Goal: Task Accomplishment & Management: Manage account settings

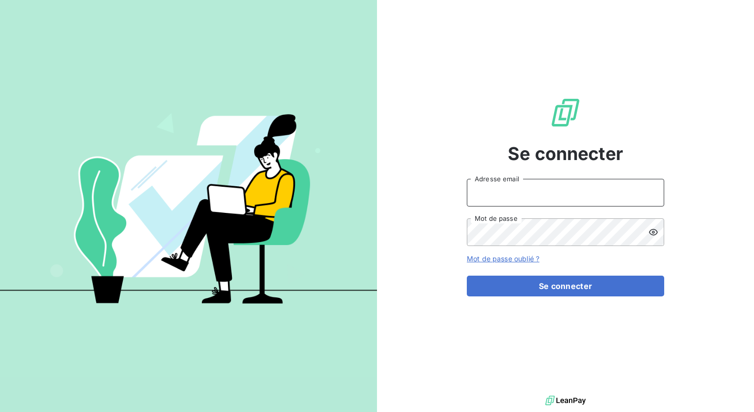
click at [482, 179] on input "Adresse email" at bounding box center [565, 193] width 197 height 28
type input "[EMAIL_ADDRESS][DOMAIN_NAME]"
click at [467, 275] on button "Se connecter" at bounding box center [565, 285] width 197 height 21
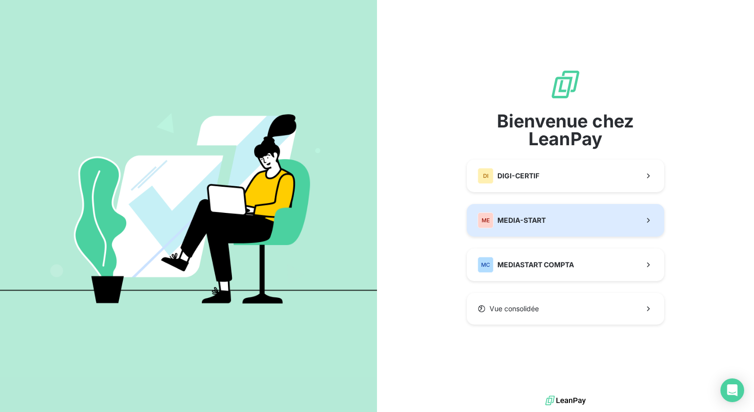
click at [564, 215] on button "ME MEDIA-START" at bounding box center [565, 220] width 197 height 33
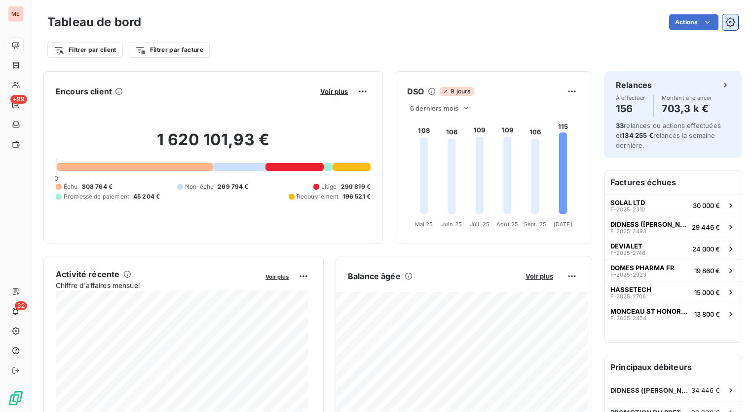
click at [725, 21] on icon "button" at bounding box center [730, 22] width 10 height 10
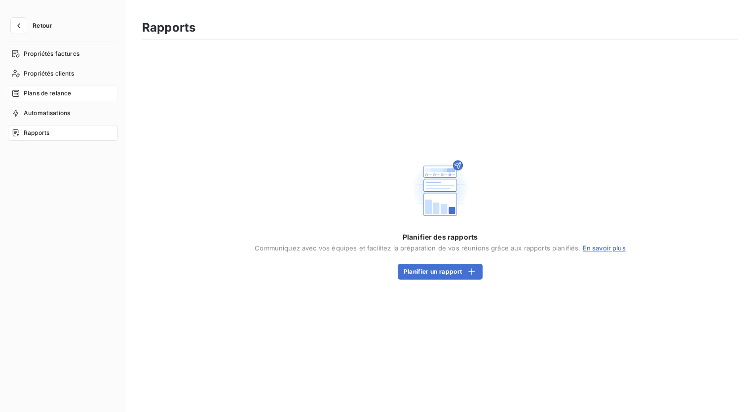
click at [56, 93] on span "Plans de relance" at bounding box center [47, 93] width 47 height 9
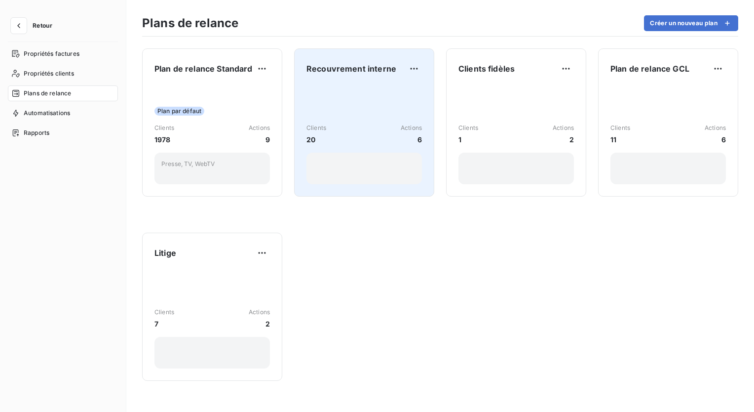
click at [355, 104] on div "Clients 20 Actions 6" at bounding box center [363, 134] width 115 height 100
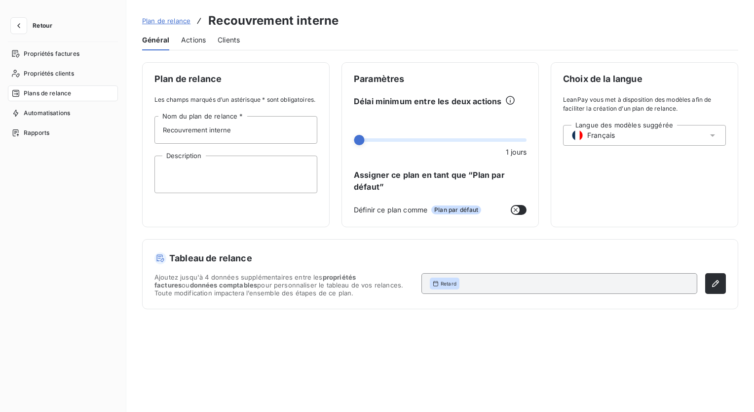
click at [48, 92] on span "Plans de relance" at bounding box center [47, 93] width 47 height 9
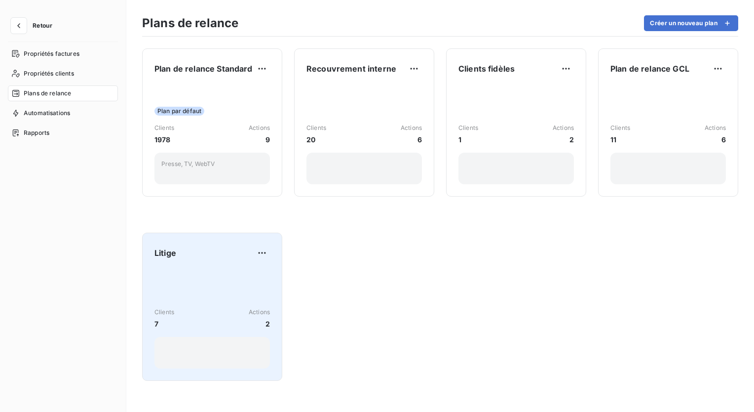
click at [222, 260] on div "Litige" at bounding box center [211, 253] width 115 height 16
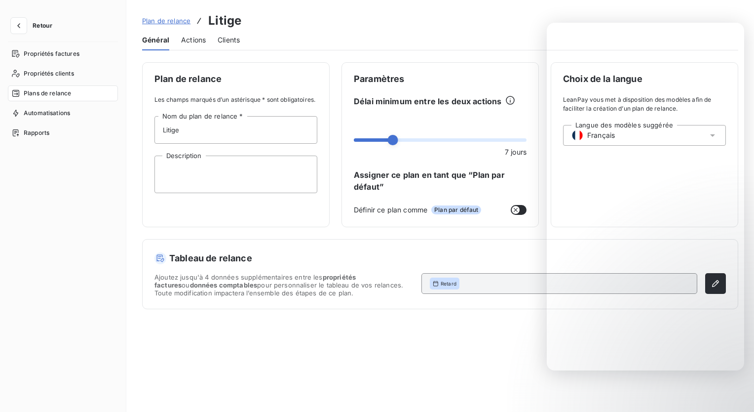
click at [196, 40] on span "Actions" at bounding box center [193, 40] width 25 height 10
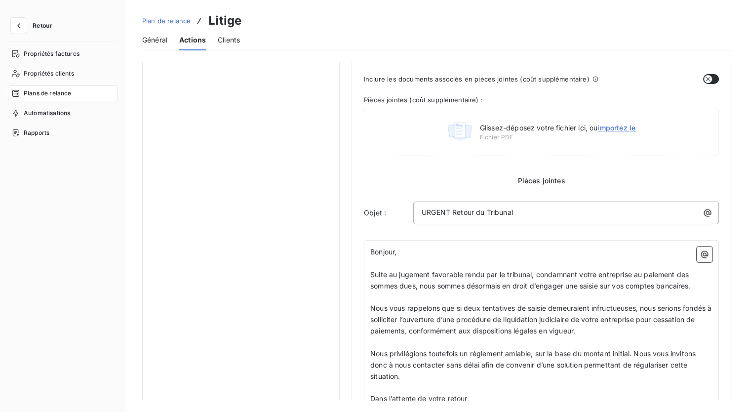
scroll to position [314, 0]
drag, startPoint x: 529, startPoint y: 210, endPoint x: 410, endPoint y: 215, distance: 119.5
click at [410, 215] on div "Objet : URGENT Retour du Tribunal" at bounding box center [541, 212] width 355 height 23
copy span "URGENT Retour du Tribunal"
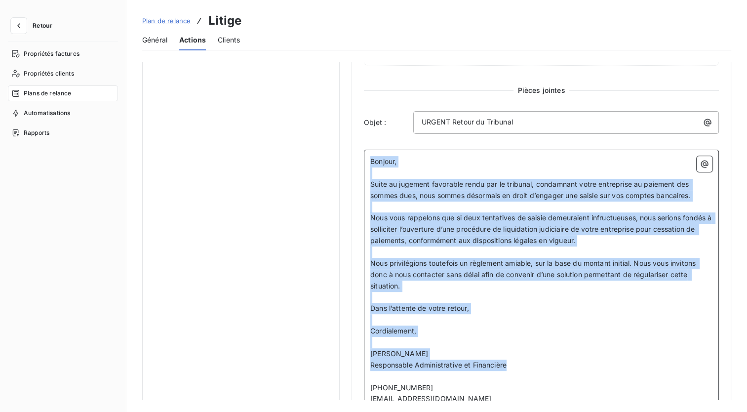
scroll to position [354, 0]
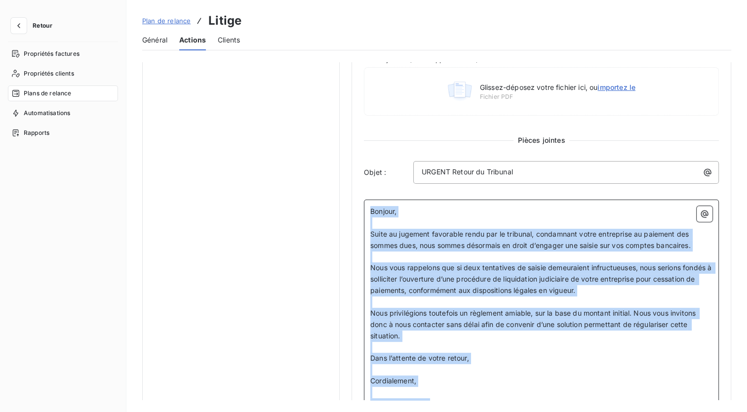
drag, startPoint x: 510, startPoint y: 254, endPoint x: 357, endPoint y: 209, distance: 159.3
click at [357, 209] on div "Niveau 1 Paramètres Définir le nombre de jour après échéance 5 Envoi J+X après …" at bounding box center [540, 163] width 379 height 910
copy div "Bonjour, ﻿ Suite au jugement favorable rendu par le tribunal, condamnant votre …"
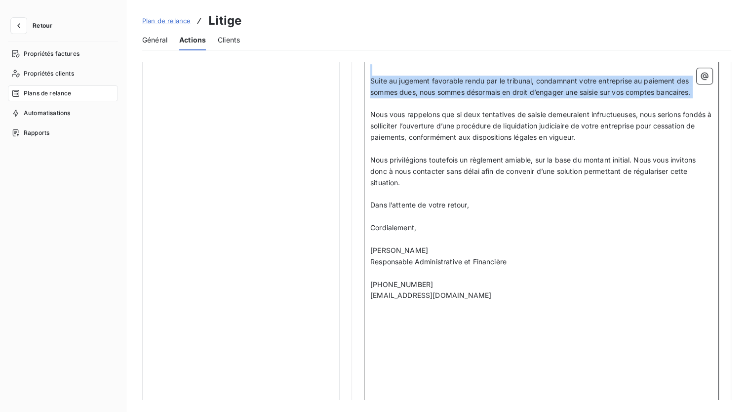
scroll to position [489, 0]
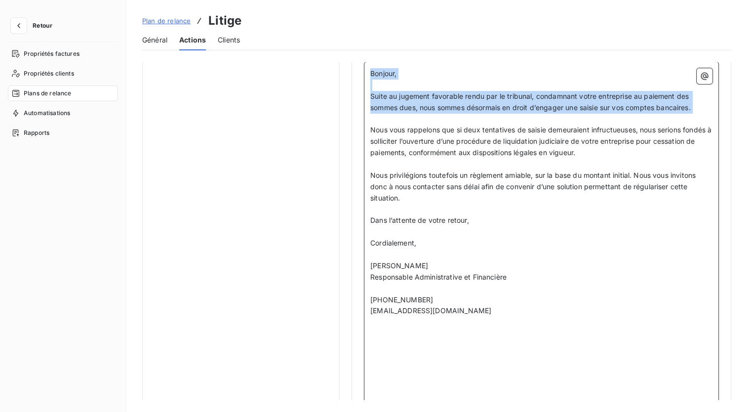
drag, startPoint x: 461, startPoint y: 299, endPoint x: 356, endPoint y: 67, distance: 254.6
click at [356, 67] on div "Niveau 1 Paramètres Définir le nombre de jour après échéance 5 Envoi J+X après …" at bounding box center [540, 25] width 379 height 910
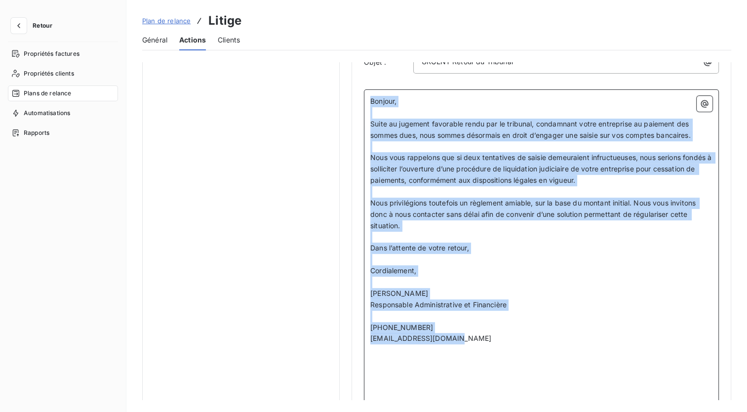
scroll to position [464, 0]
drag, startPoint x: 456, startPoint y: 315, endPoint x: 363, endPoint y: 75, distance: 256.8
click at [363, 75] on div "Niveau 1 Paramètres Définir le nombre de jour après échéance 5 Envoi J+X après …" at bounding box center [540, 53] width 379 height 910
click at [439, 315] on p "﻿" at bounding box center [541, 316] width 342 height 11
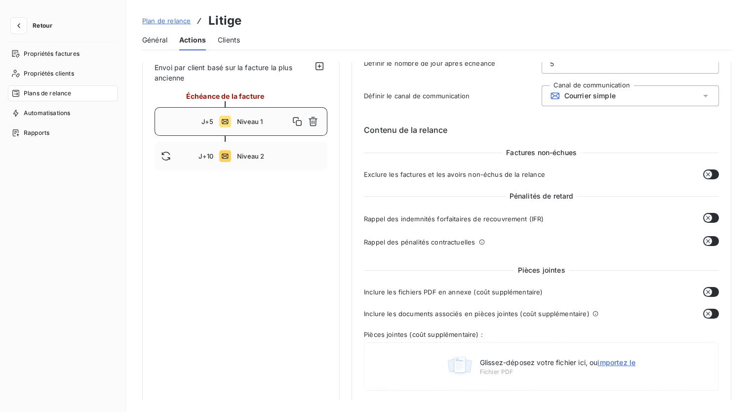
scroll to position [0, 0]
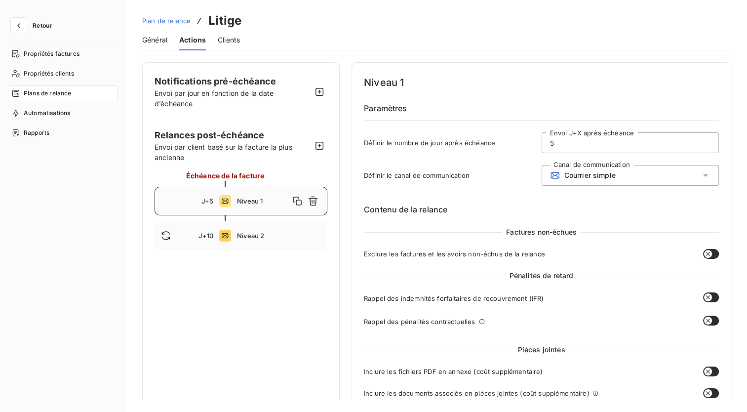
drag, startPoint x: 422, startPoint y: 269, endPoint x: 352, endPoint y: 206, distance: 94.7
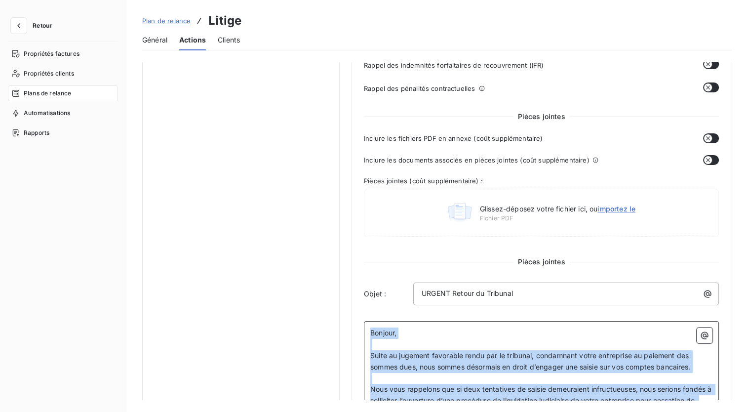
scroll to position [266, 0]
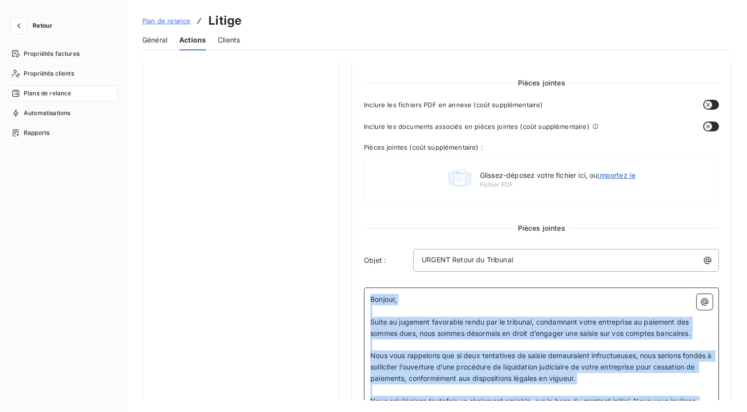
copy div "Bonjour, ﻿ Suite au jugement favorable rendu par le tribunal, condamnant votre …"
click at [514, 260] on p "URGENT Retour du Tribunal" at bounding box center [568, 259] width 294 height 11
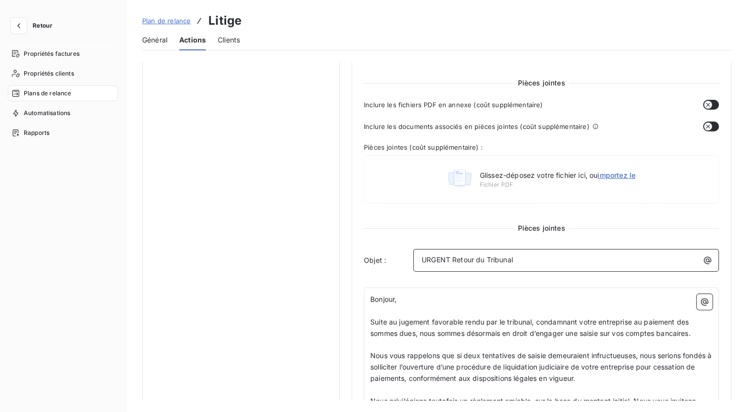
click at [514, 260] on p "URGENT Retour du Tribunal" at bounding box center [568, 259] width 294 height 11
copy span "URGENT Retour du Tribunal"
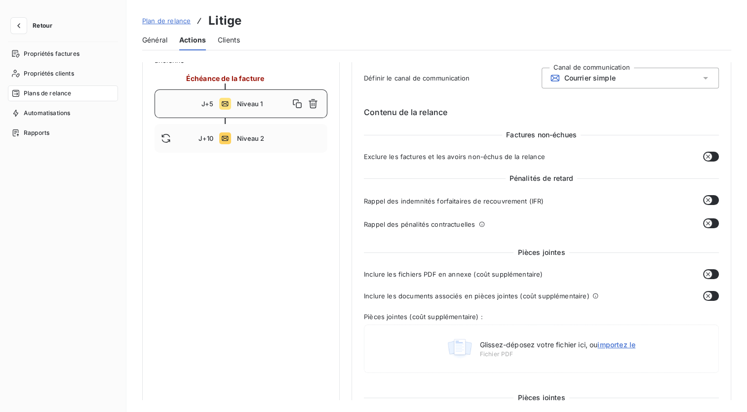
scroll to position [0, 0]
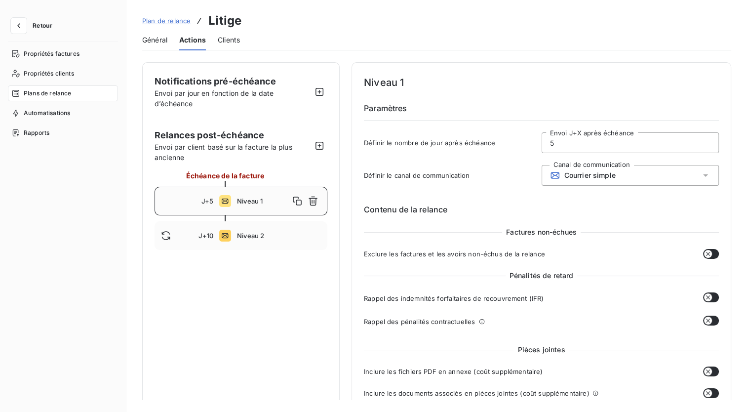
drag, startPoint x: 460, startPoint y: 232, endPoint x: 344, endPoint y: 40, distance: 224.0
click at [344, 40] on div "Plan de relance Litige Général Actions Clients Notifications pré-échéance Envoi…" at bounding box center [436, 206] width 620 height 412
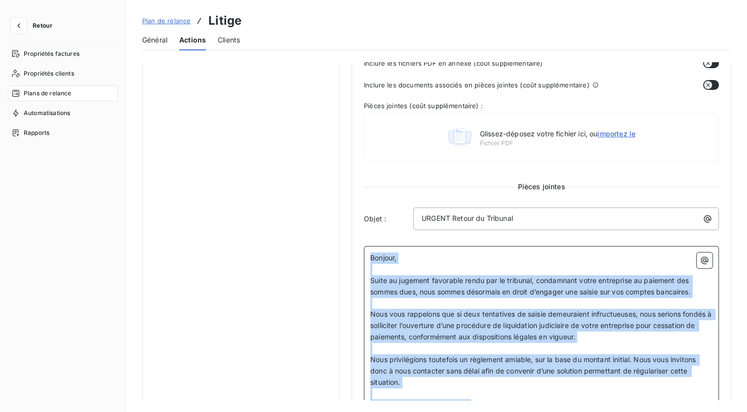
scroll to position [323, 0]
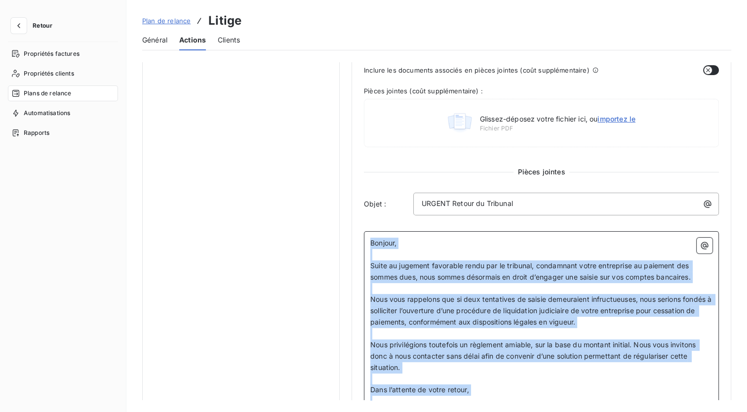
copy div "Bonjour, ﻿ Suite au jugement favorable rendu par le tribunal, condamnant votre …"
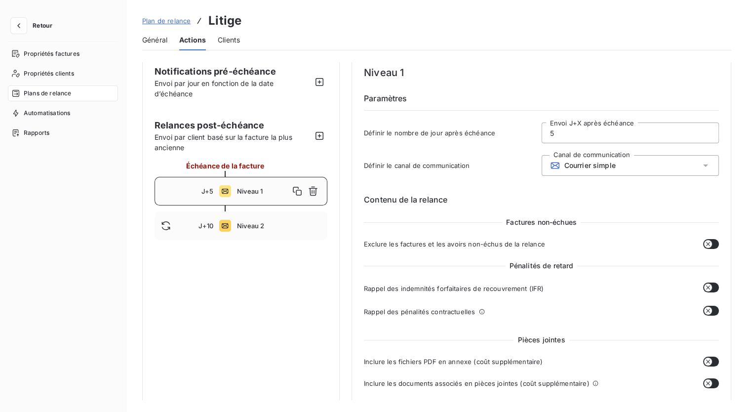
scroll to position [0, 0]
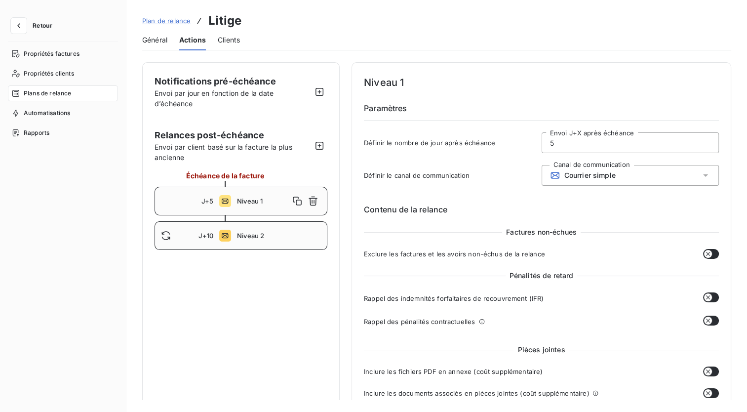
click at [241, 232] on span "Niveau 2" at bounding box center [279, 235] width 84 height 8
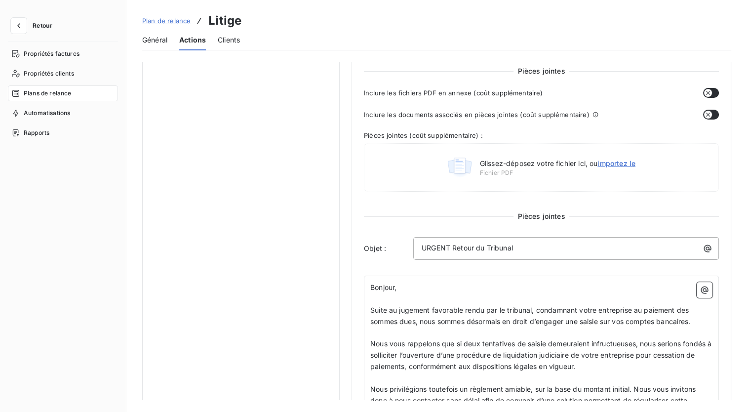
scroll to position [367, 0]
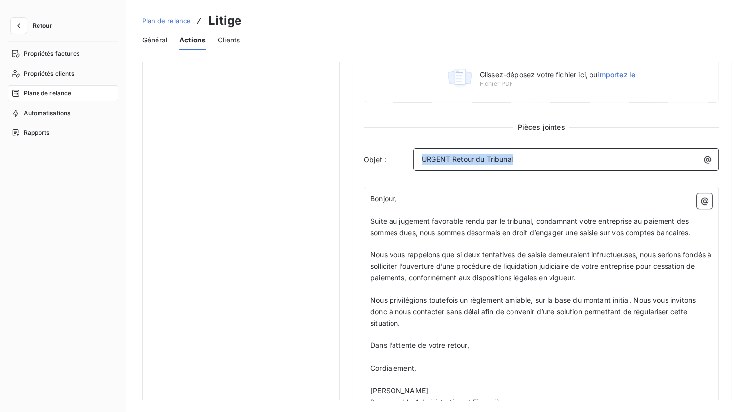
drag, startPoint x: 533, startPoint y: 158, endPoint x: 400, endPoint y: 150, distance: 133.0
click at [400, 150] on div "Objet : URGENT Retour du Tribunal" at bounding box center [541, 159] width 355 height 23
copy span "URGENT Retour du Tribunal"
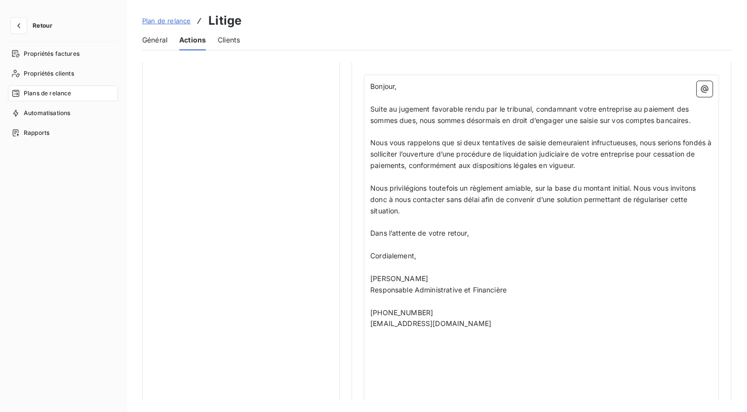
scroll to position [478, 0]
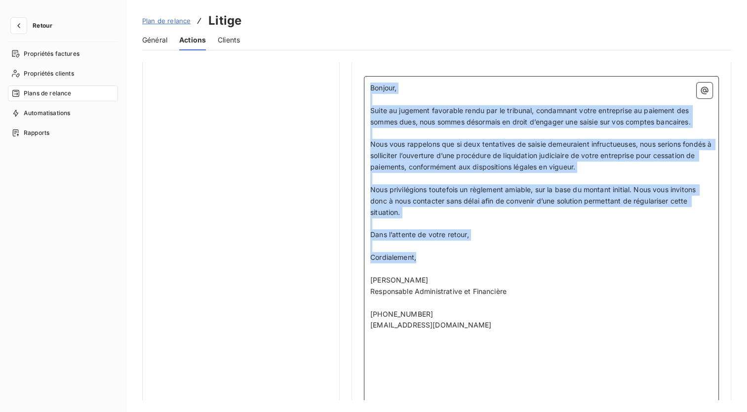
drag, startPoint x: 440, startPoint y: 255, endPoint x: 347, endPoint y: 83, distance: 195.2
click at [347, 83] on div "Notifications pré-échéance Envoi par jour en fonction de la date d’échéance Rel…" at bounding box center [436, 40] width 589 height 910
copy div "Bonjour, ﻿ Suite au jugement favorable rendu par le tribunal, condamnant votre …"
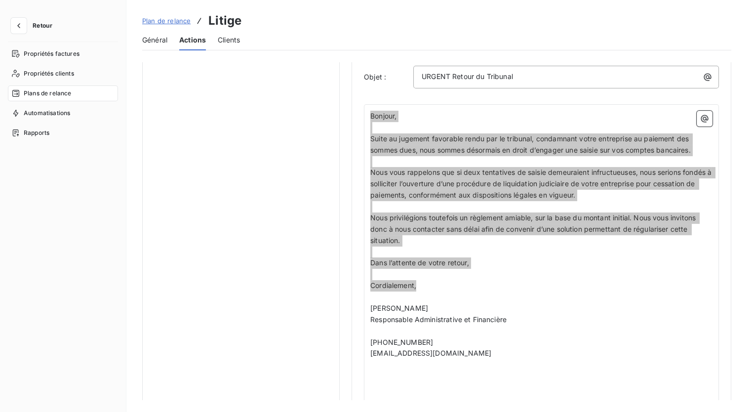
scroll to position [497, 0]
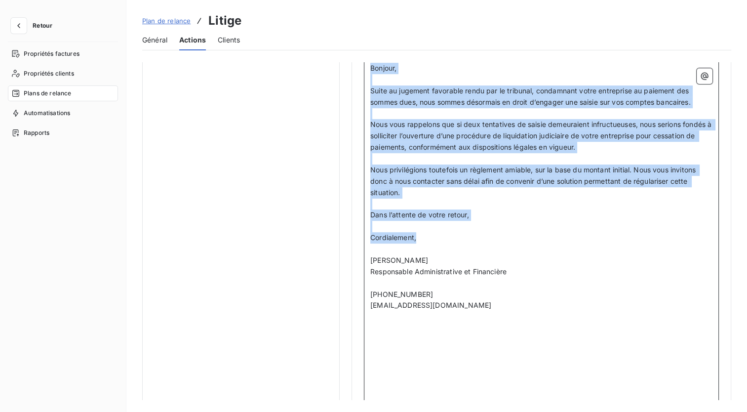
click at [451, 204] on p "﻿" at bounding box center [541, 203] width 342 height 11
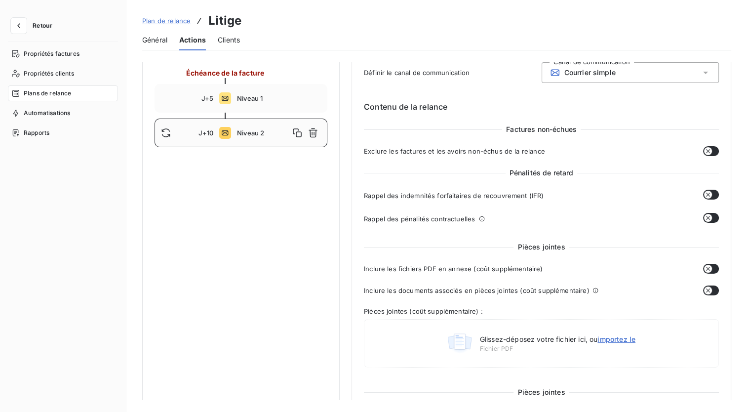
drag, startPoint x: 420, startPoint y: 237, endPoint x: 332, endPoint y: 51, distance: 206.4
click at [332, 51] on div "Plan de relance Litige Général Actions Clients Notifications pré-échéance Envoi…" at bounding box center [436, 206] width 620 height 412
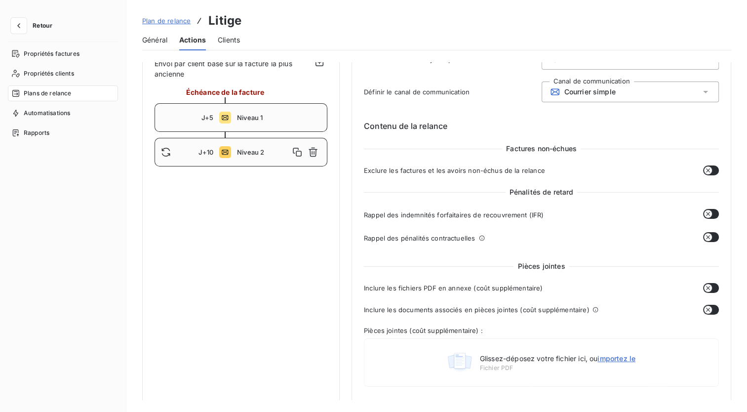
click at [241, 110] on div "J+5 Niveau 1" at bounding box center [240, 117] width 173 height 29
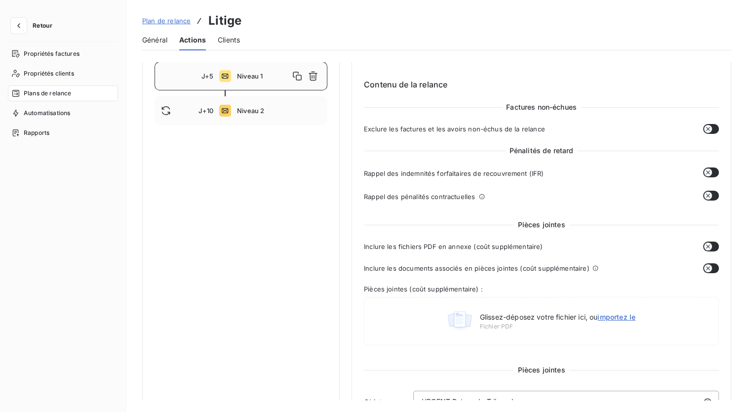
scroll to position [124, 0]
click at [259, 122] on div "J+10 Niveau 2" at bounding box center [240, 111] width 173 height 29
type input "10"
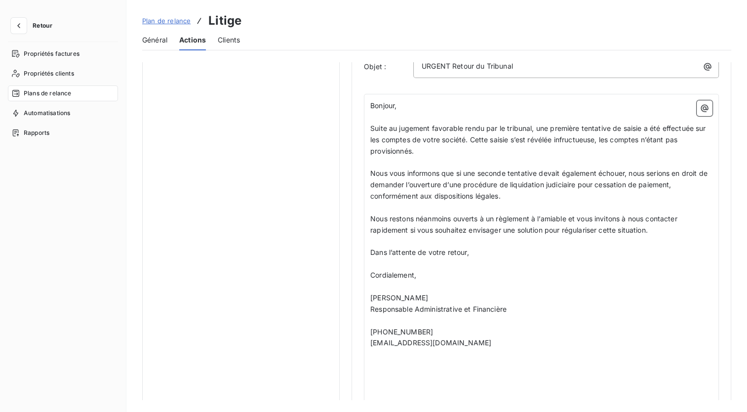
scroll to position [465, 0]
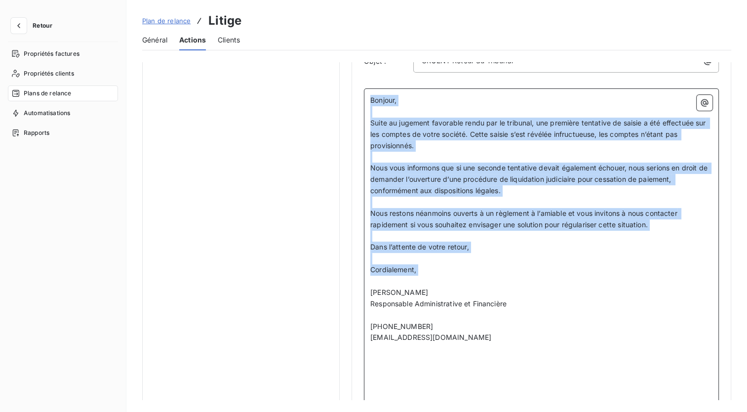
drag, startPoint x: 447, startPoint y: 274, endPoint x: 342, endPoint y: 86, distance: 215.1
click at [342, 86] on div "Notifications pré-échéance Envoi par jour en fonction de la date d’échéance Rel…" at bounding box center [436, 52] width 589 height 910
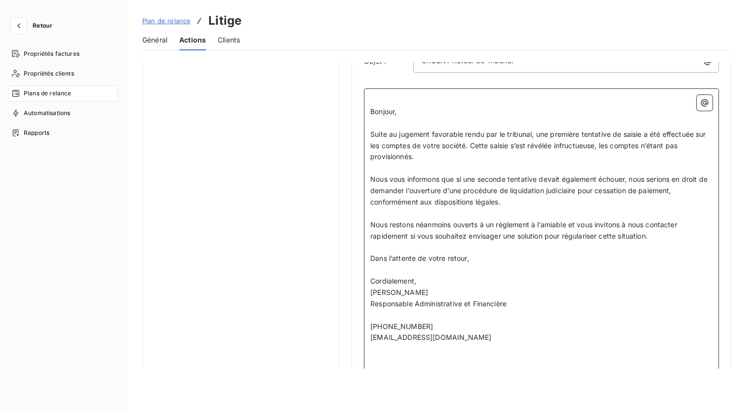
scroll to position [296, 0]
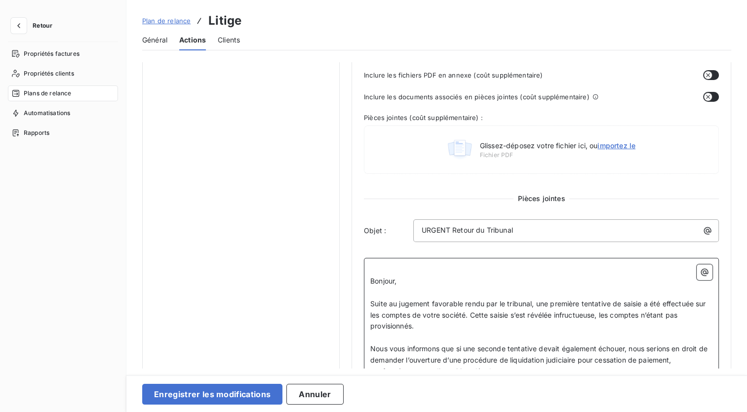
click at [371, 277] on span "Bonjour," at bounding box center [383, 280] width 26 height 8
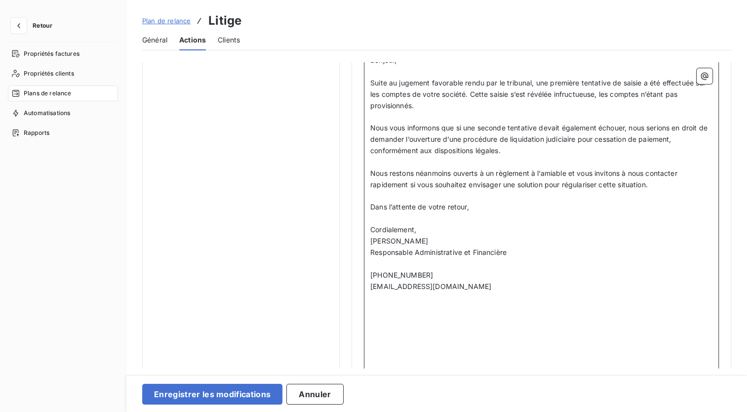
scroll to position [507, 0]
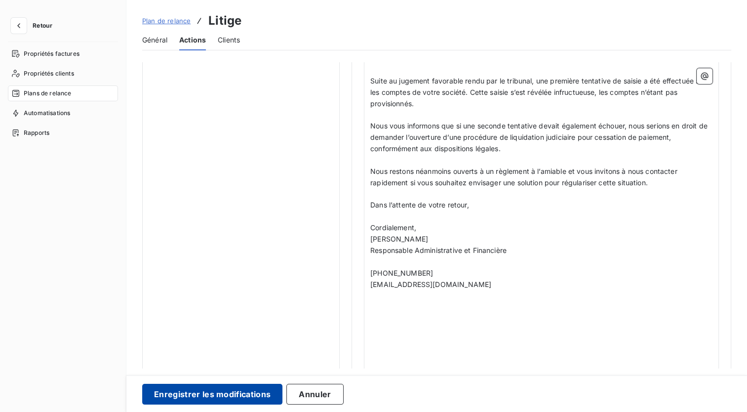
click at [243, 389] on button "Enregistrer les modifications" at bounding box center [212, 393] width 140 height 21
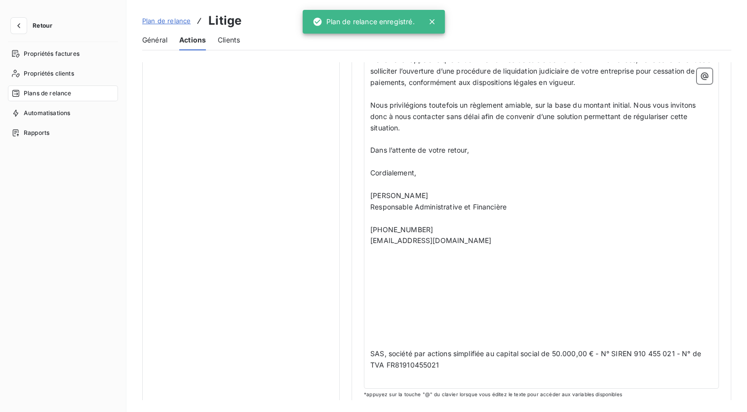
scroll to position [571, 0]
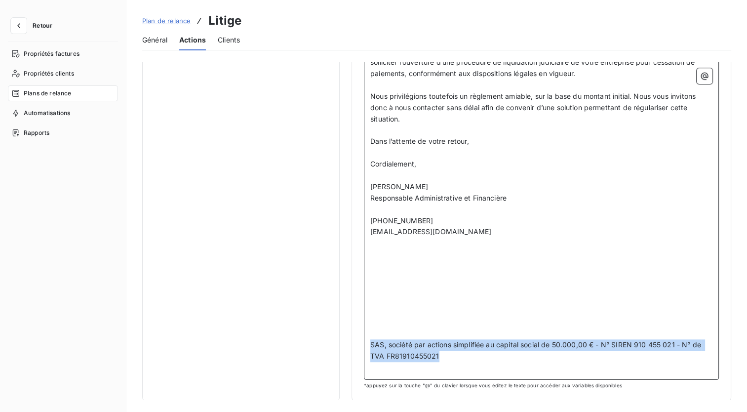
drag, startPoint x: 446, startPoint y: 353, endPoint x: 353, endPoint y: 344, distance: 93.7
copy span "SAS, société par actions simplifiée au capital social de 50.000,00 € - N° SIREN…"
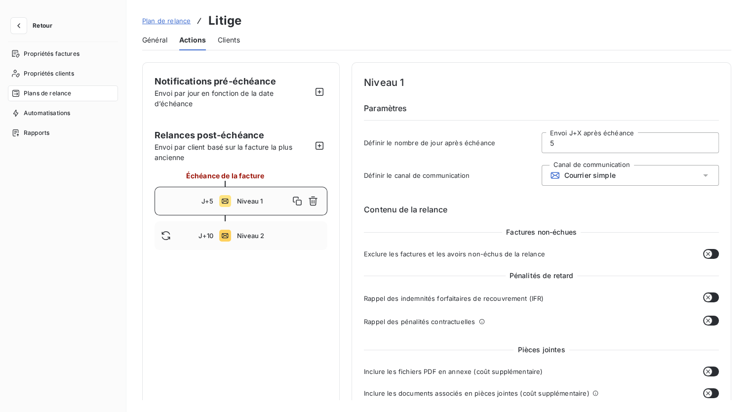
scroll to position [0, 0]
click at [245, 238] on span "Niveau 2" at bounding box center [279, 235] width 84 height 8
type input "10"
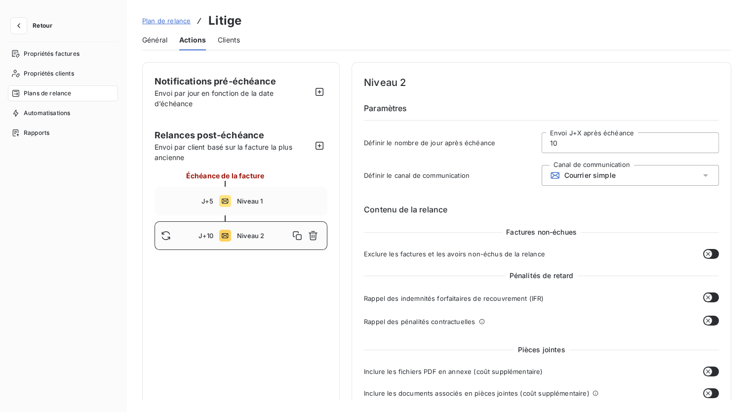
click at [165, 19] on span "Plan de relance" at bounding box center [166, 21] width 48 height 8
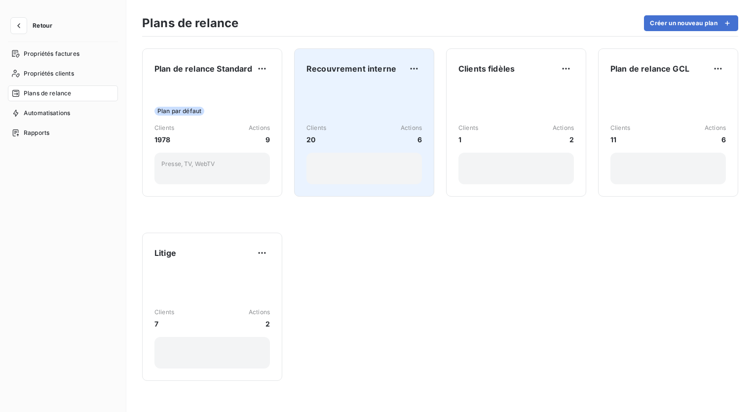
click at [358, 123] on div "Clients 20 Actions 6" at bounding box center [363, 134] width 115 height 100
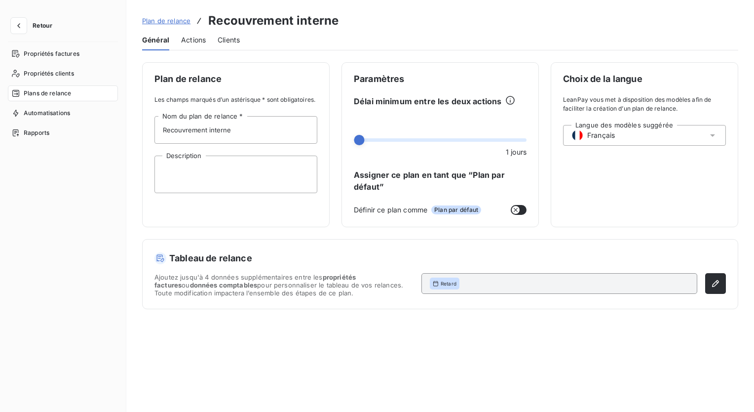
click at [195, 40] on span "Actions" at bounding box center [193, 40] width 25 height 10
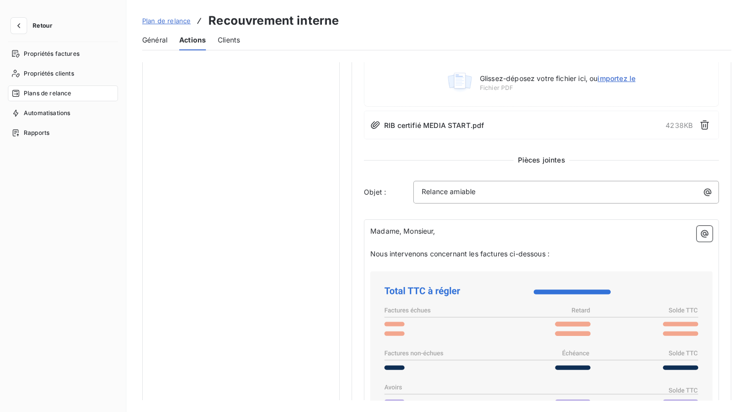
scroll to position [386, 0]
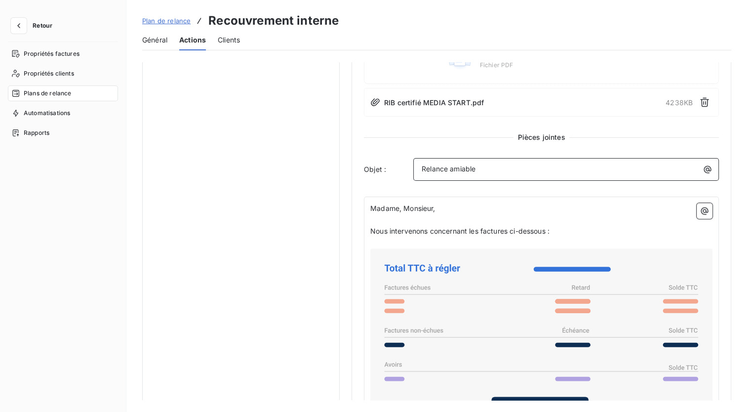
click at [489, 166] on p "Relance amiable" at bounding box center [568, 168] width 294 height 11
copy span "Relance amiable"
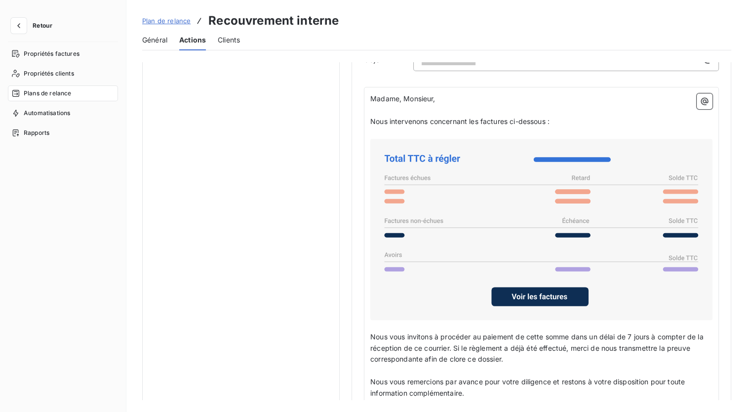
scroll to position [496, 0]
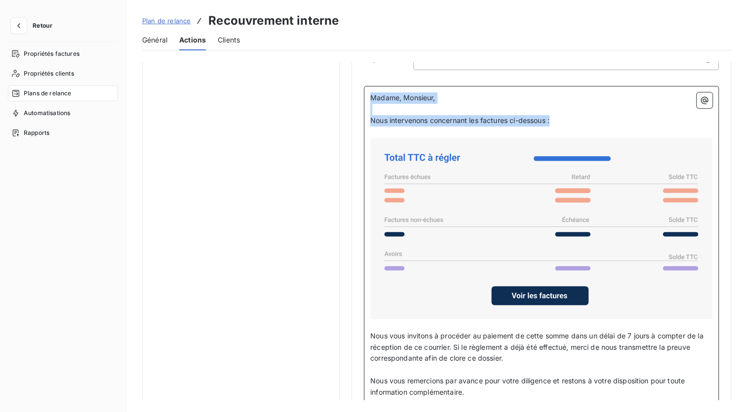
drag, startPoint x: 567, startPoint y: 117, endPoint x: 350, endPoint y: 82, distance: 219.8
click at [350, 82] on div "Notifications pré-échéance Envoi par jour en fonction de la date d’échéance Rel…" at bounding box center [436, 120] width 589 height 1109
copy div "Madame, Monsieur, ﻿ Nous intervenons concernant les factures ci-dessous :"
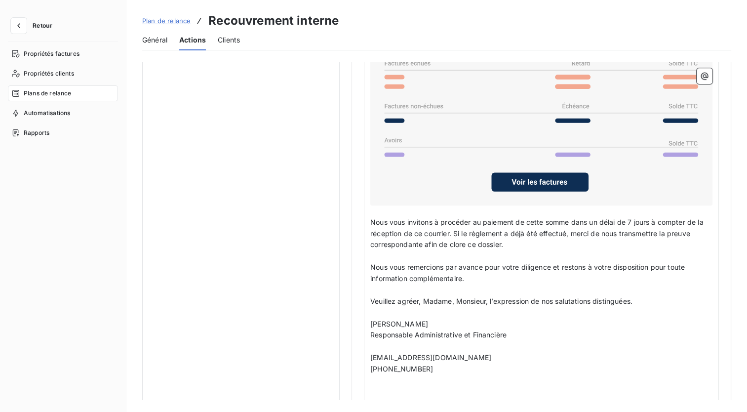
scroll to position [615, 0]
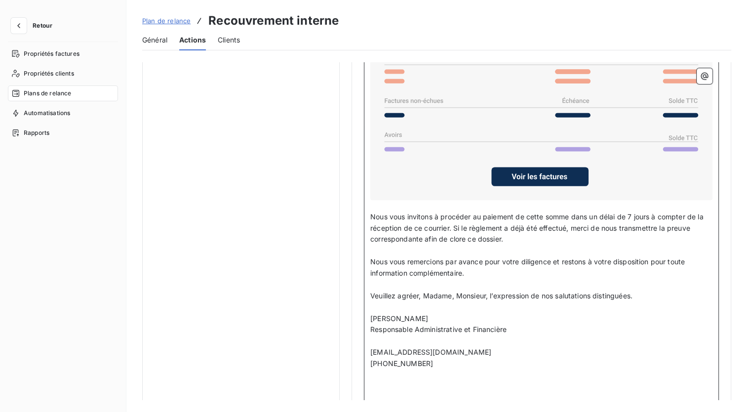
drag, startPoint x: 448, startPoint y: 357, endPoint x: 367, endPoint y: 213, distance: 165.2
click at [367, 213] on div "Madame, Monsieur, ﻿ Nous intervenons concernant les factures ci-dessous : ﻿ ﻿ ﻿…" at bounding box center [541, 250] width 355 height 566
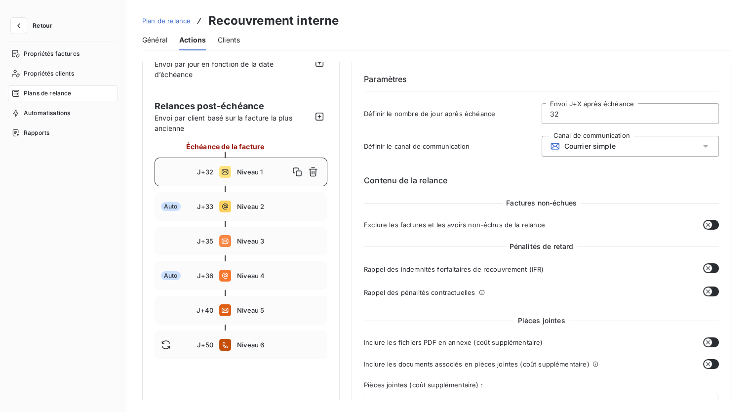
scroll to position [0, 0]
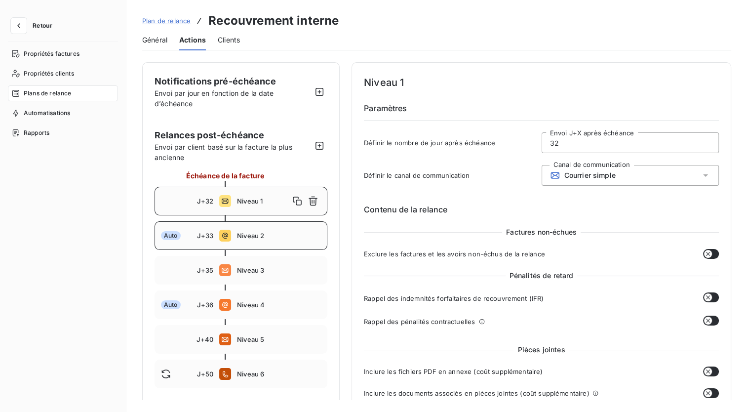
click at [252, 240] on div "Auto J+33 Niveau 2" at bounding box center [240, 235] width 173 height 29
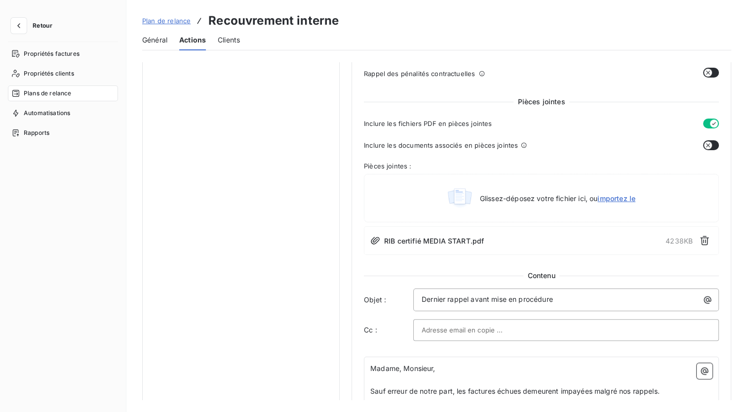
scroll to position [514, 0]
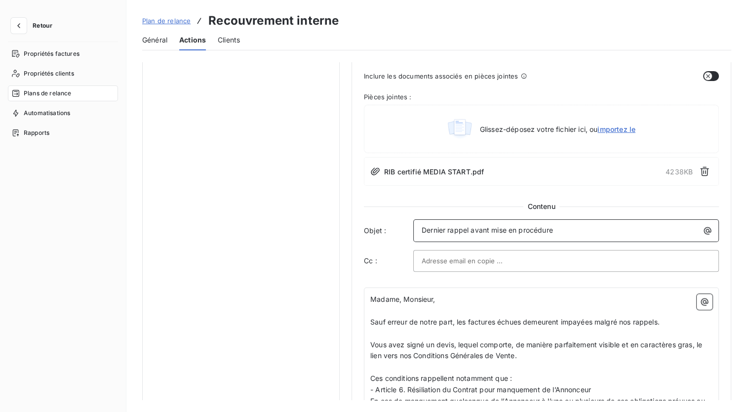
click at [560, 225] on p "Dernier rappel avant mise en procédure" at bounding box center [568, 230] width 294 height 11
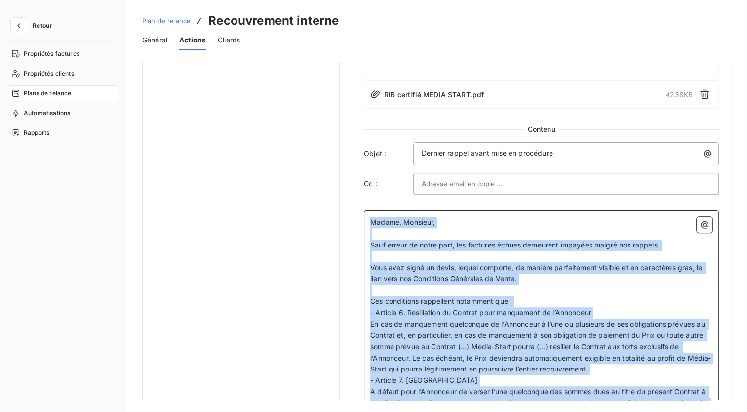
scroll to position [579, 0]
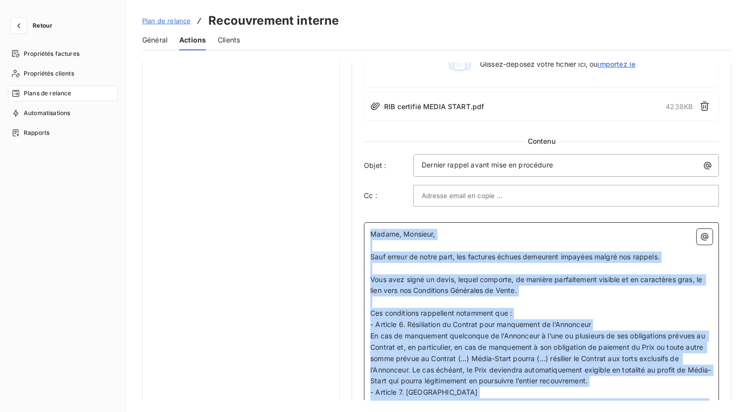
drag, startPoint x: 460, startPoint y: 248, endPoint x: 367, endPoint y: 215, distance: 98.6
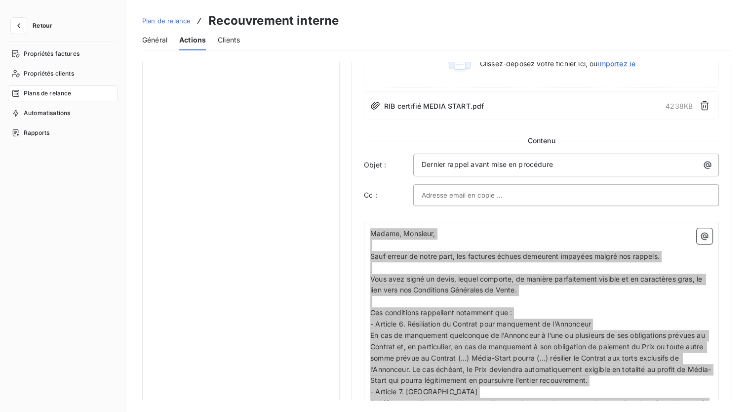
scroll to position [609, 0]
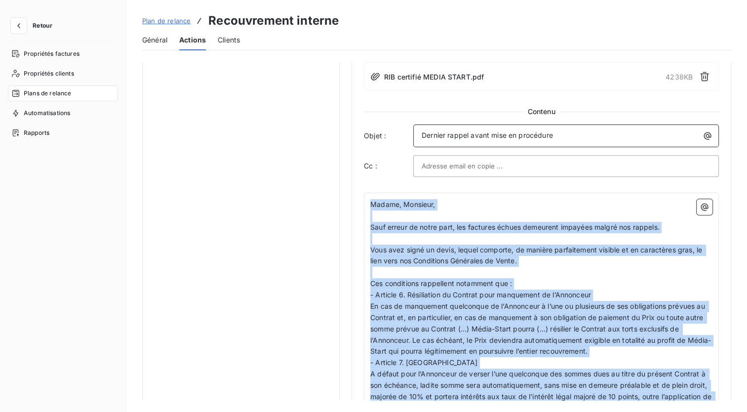
click at [477, 131] on span "Dernier rappel avant mise en procédure" at bounding box center [486, 135] width 131 height 8
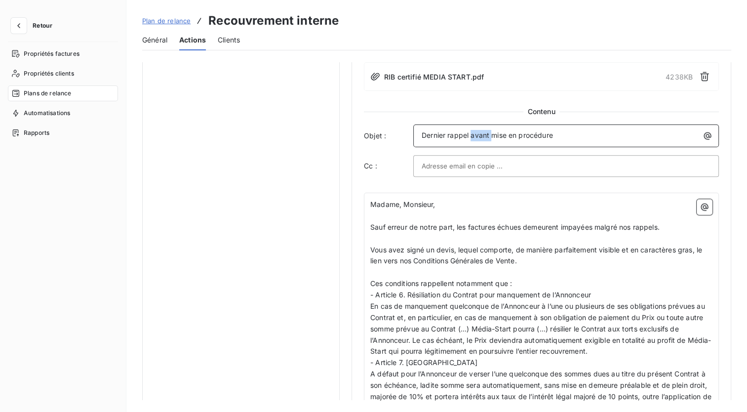
click at [477, 131] on span "Dernier rappel avant mise en procédure" at bounding box center [486, 135] width 131 height 8
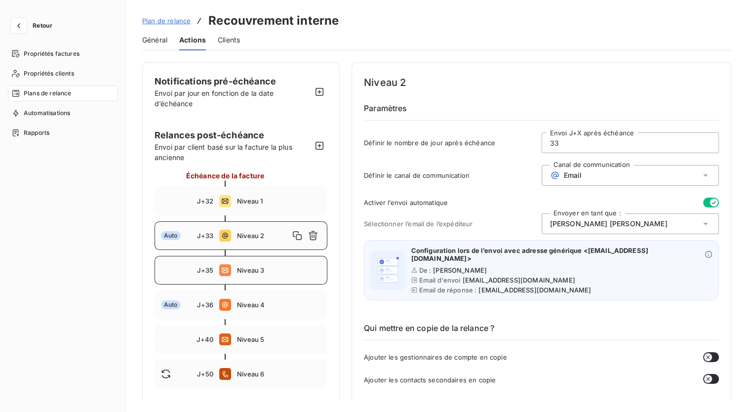
click at [253, 272] on span "Niveau 3" at bounding box center [279, 270] width 84 height 8
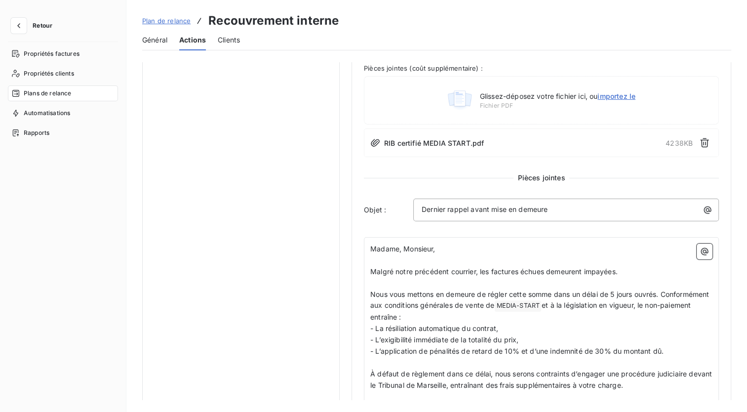
scroll to position [347, 0]
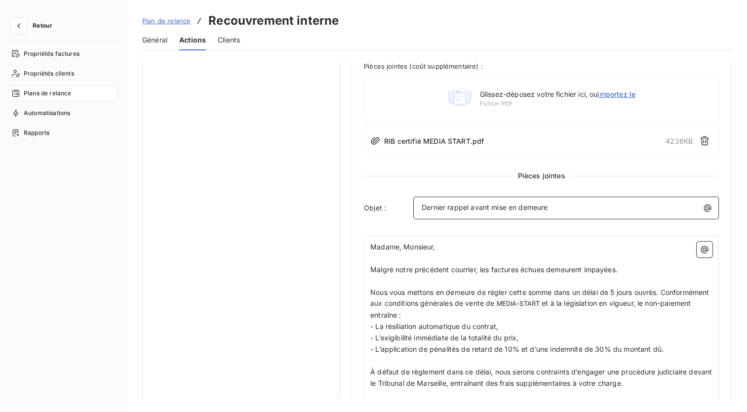
click at [539, 207] on span "Dernier rappel avant mise en demeure" at bounding box center [484, 207] width 126 height 8
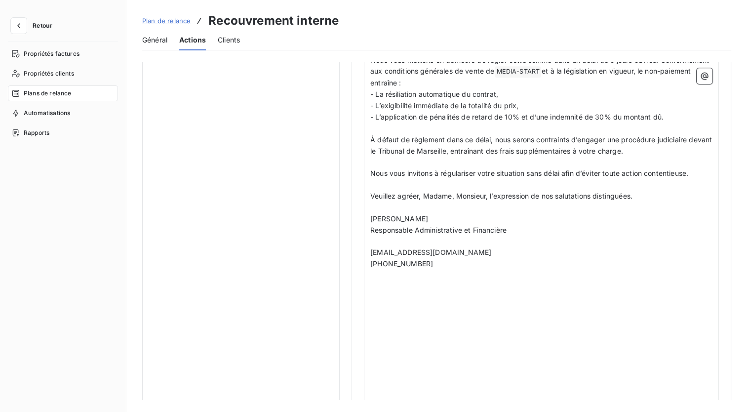
scroll to position [580, 0]
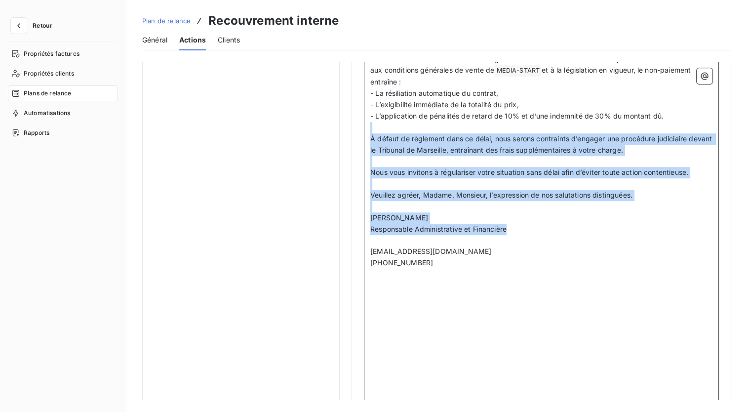
drag, startPoint x: 523, startPoint y: 224, endPoint x: 388, endPoint y: 124, distance: 167.6
click at [388, 124] on div "Madame, Monsieur, ﻿ Malgré notre précédent courrier, les factures échues demeur…" at bounding box center [541, 217] width 342 height 418
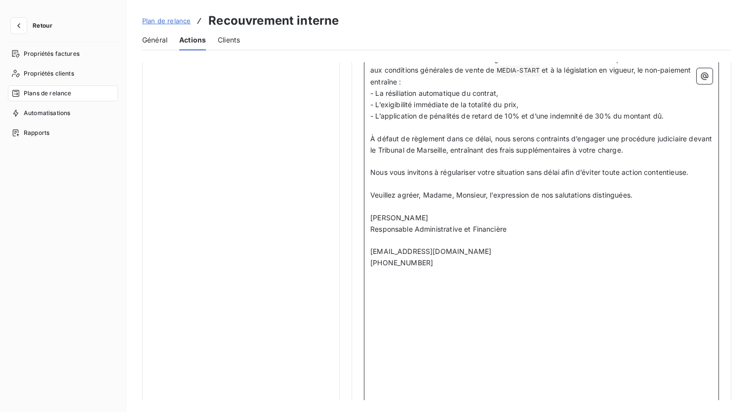
click at [541, 240] on p "﻿" at bounding box center [541, 240] width 342 height 11
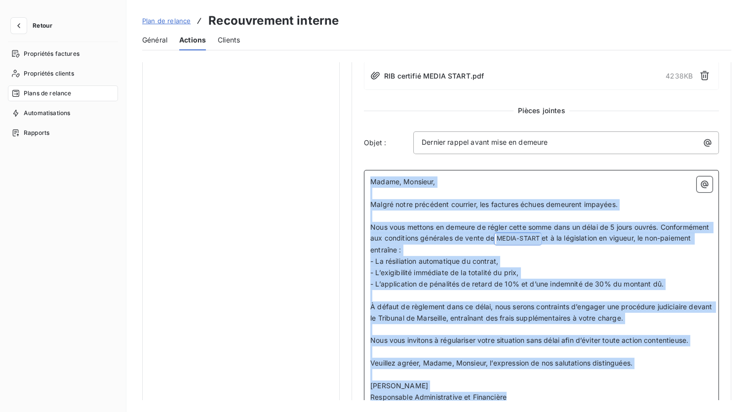
scroll to position [341, 0]
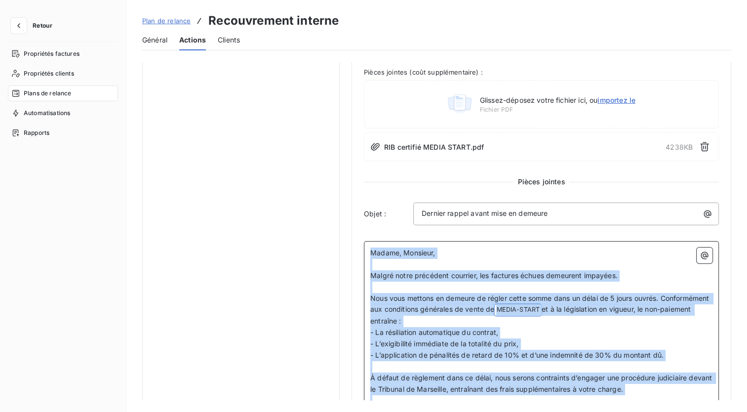
drag, startPoint x: 517, startPoint y: 227, endPoint x: 345, endPoint y: 170, distance: 181.0
click at [345, 170] on div "Notifications pré-échéance Envoi par jour en fonction de la date d’échéance Rel…" at bounding box center [436, 207] width 589 height 973
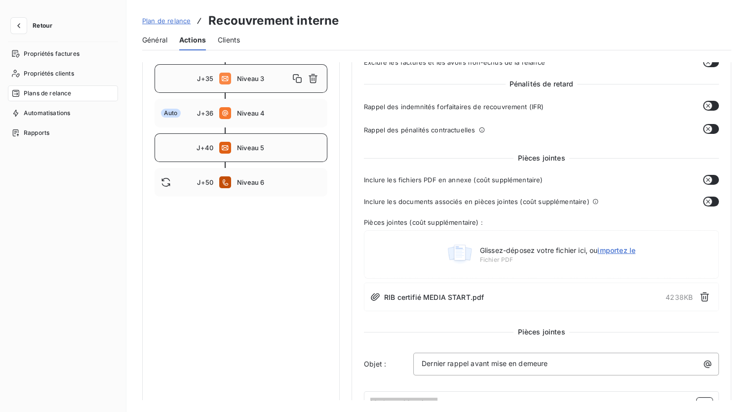
scroll to position [59, 0]
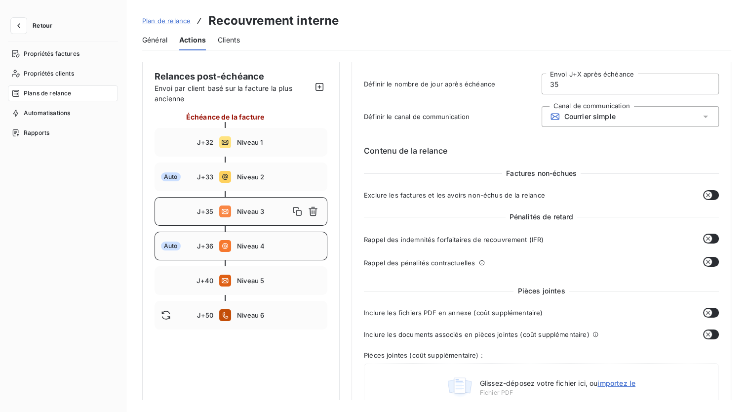
click at [266, 246] on span "Niveau 4" at bounding box center [279, 246] width 84 height 8
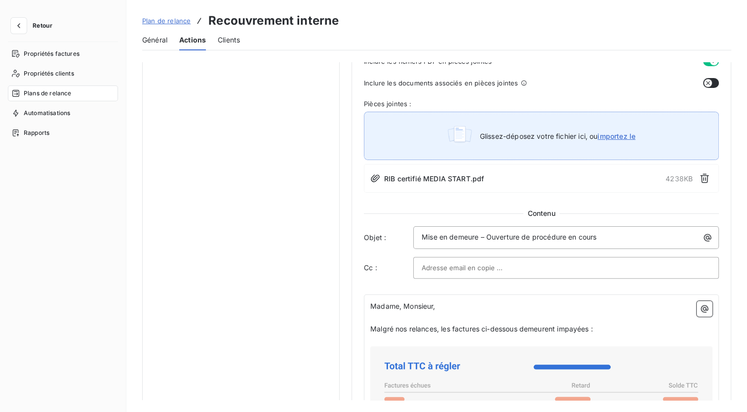
scroll to position [508, 0]
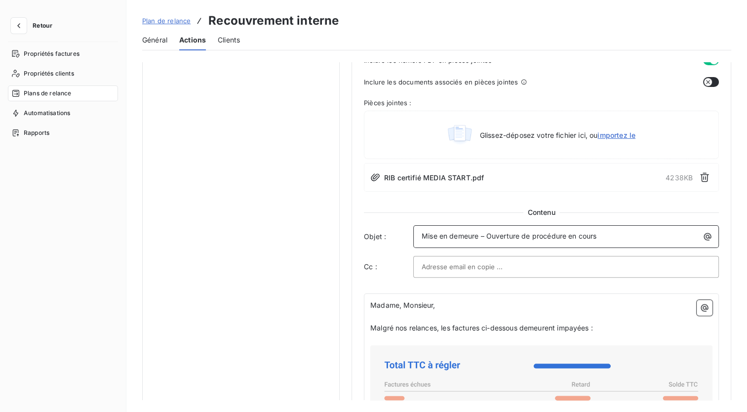
click at [589, 231] on span "Mise en demeure – Ouverture de procédure en cours" at bounding box center [508, 235] width 175 height 8
click at [557, 259] on div at bounding box center [565, 266] width 289 height 15
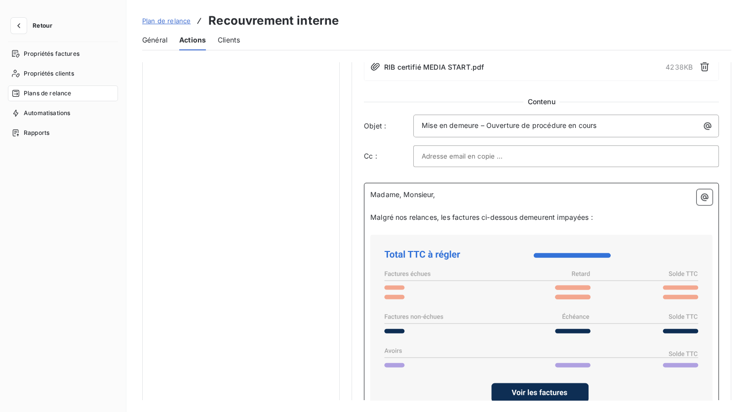
drag, startPoint x: 595, startPoint y: 204, endPoint x: 338, endPoint y: 168, distance: 259.6
click at [338, 168] on div "Notifications pré-échéance Envoi par jour en fonction de la date d’échéance Rel…" at bounding box center [436, 86] width 589 height 1286
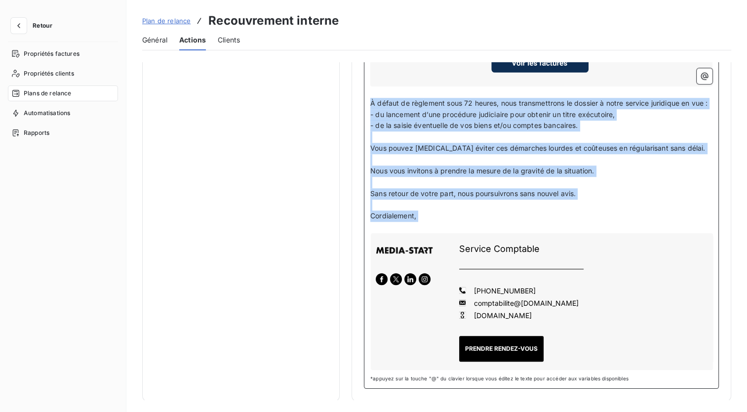
drag, startPoint x: 415, startPoint y: 209, endPoint x: 359, endPoint y: 92, distance: 130.2
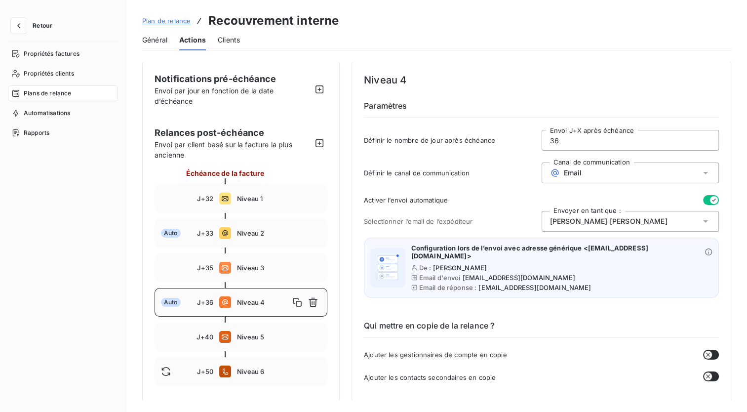
scroll to position [0, 0]
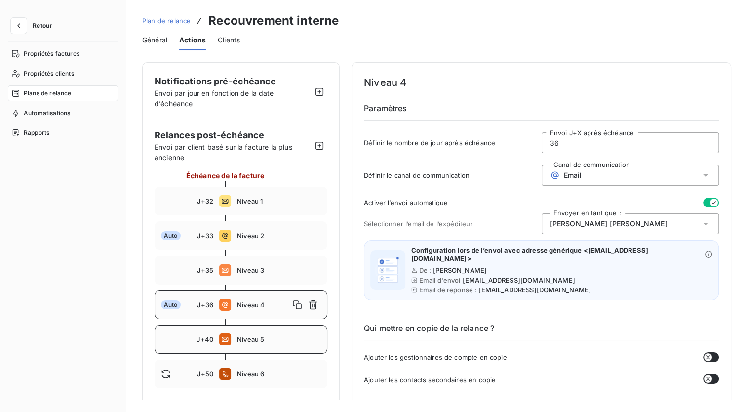
click at [269, 346] on div "J+40 Niveau 5" at bounding box center [240, 339] width 173 height 29
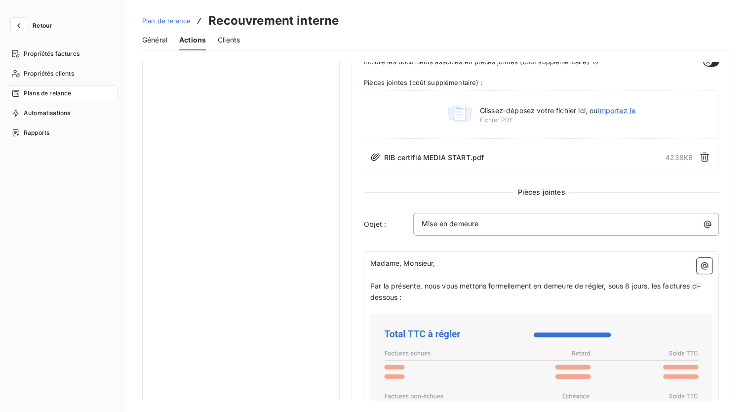
scroll to position [330, 0]
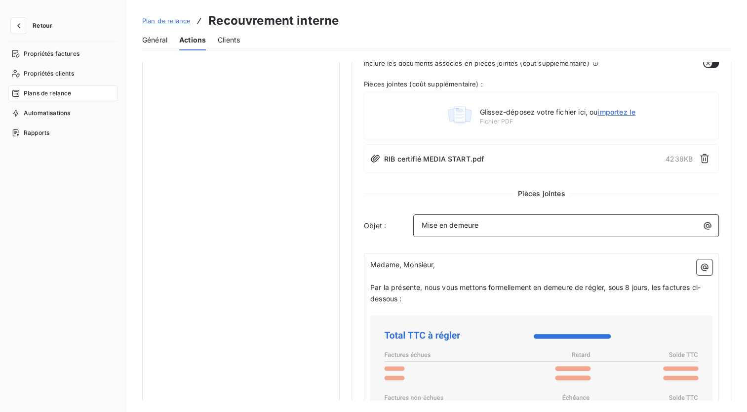
click at [516, 226] on p "Mise en demeure" at bounding box center [568, 225] width 294 height 11
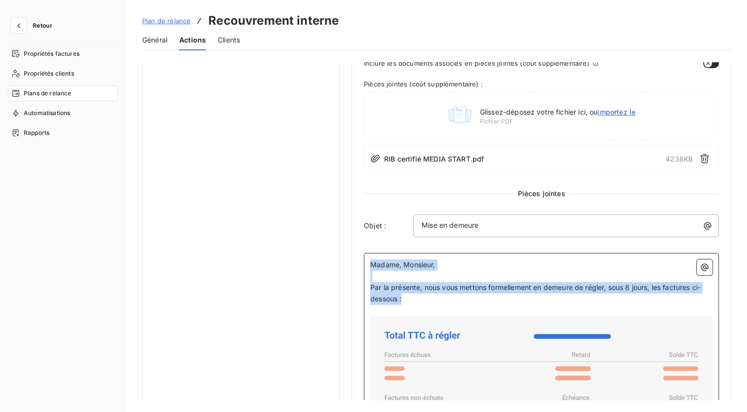
drag, startPoint x: 407, startPoint y: 296, endPoint x: 356, endPoint y: 236, distance: 78.4
click at [356, 236] on div "Niveau 5 Paramètres Définir le nombre de jour après échéance 40 Envoi J+X après…" at bounding box center [540, 338] width 379 height 1211
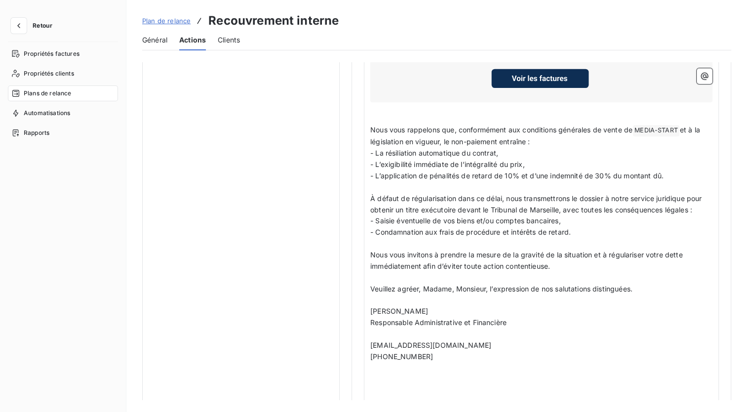
scroll to position [723, 0]
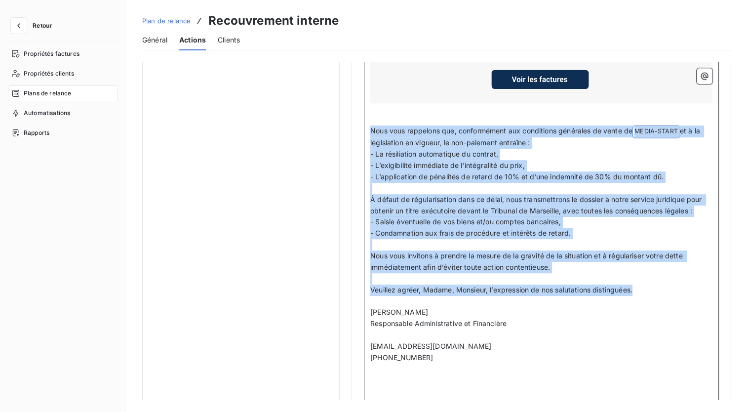
drag, startPoint x: 640, startPoint y: 287, endPoint x: 367, endPoint y: 125, distance: 317.9
click at [367, 125] on div "Madame, Monsieur, ﻿ Par la présente, nous vous mettons formellement en demeure …" at bounding box center [541, 193] width 355 height 669
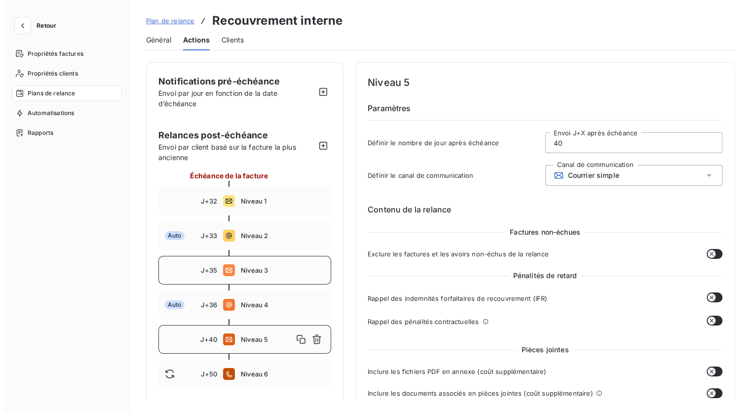
scroll to position [0, 0]
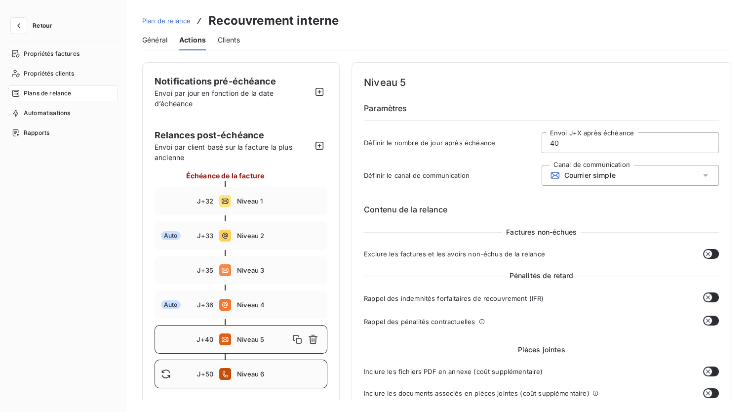
click at [269, 376] on span "Niveau 6" at bounding box center [279, 374] width 84 height 8
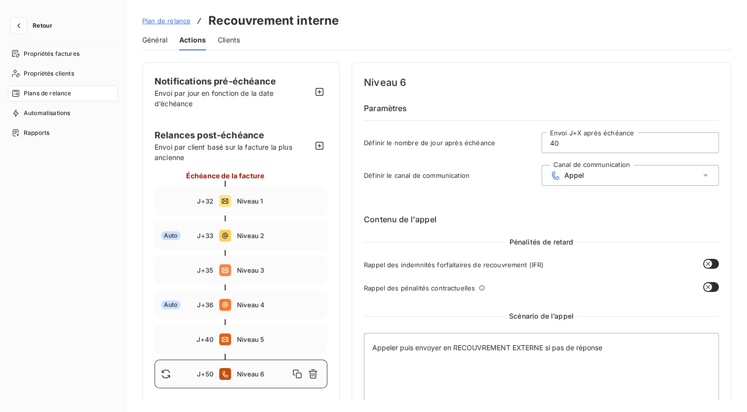
type input "50"
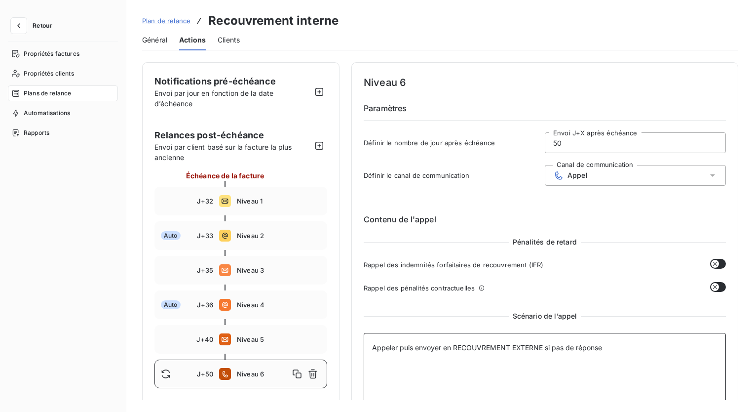
click at [459, 349] on textarea "Appeler puis envoyer en RECOUVREMENT EXTERNE si pas de réponse" at bounding box center [545, 406] width 362 height 147
click at [592, 175] on div "Appel" at bounding box center [635, 175] width 181 height 21
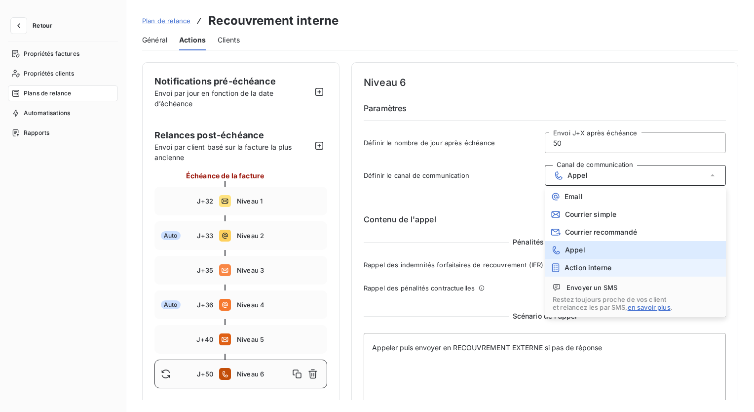
click at [582, 266] on span "Action interne" at bounding box center [587, 267] width 47 height 8
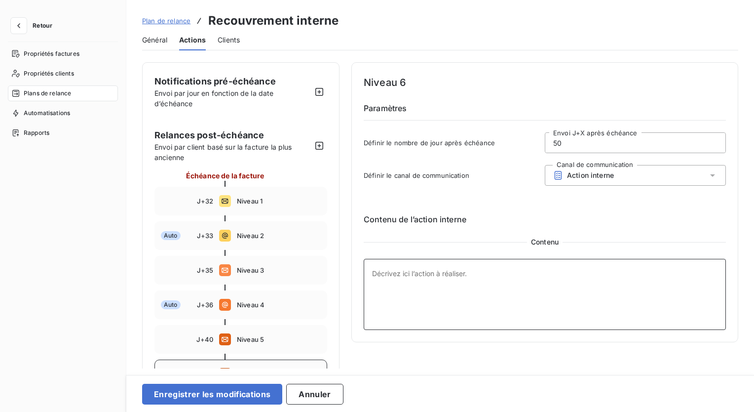
click at [494, 305] on textarea at bounding box center [545, 294] width 362 height 71
paste textarea "Appeler puis envoyer en RECOUVREMENT EXTERNE si pas de réponse"
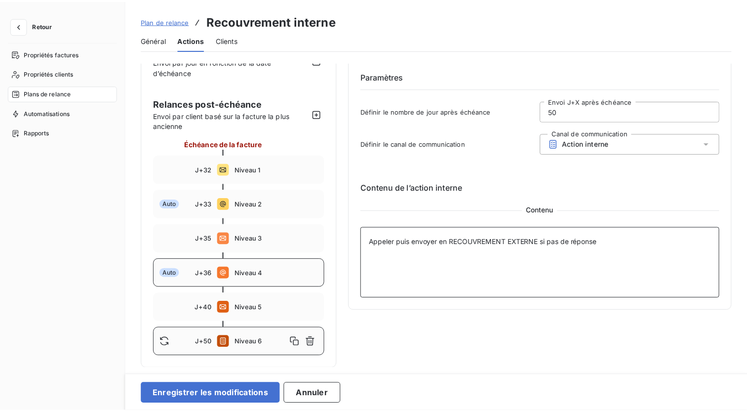
scroll to position [31, 0]
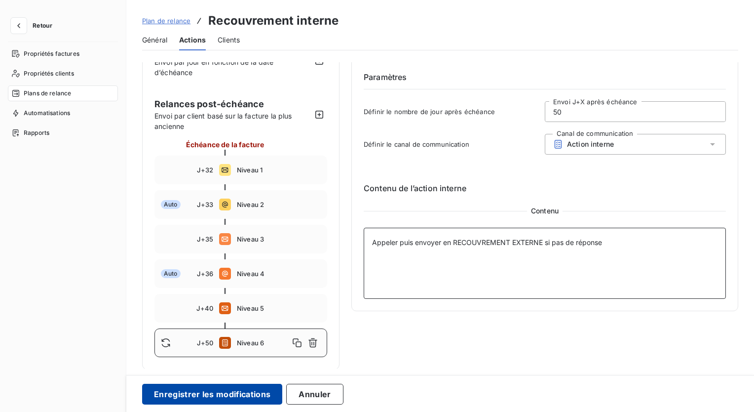
type textarea "Appeler puis envoyer en RECOUVREMENT EXTERNE si pas de réponse"
click at [207, 388] on button "Enregistrer les modifications" at bounding box center [212, 393] width 140 height 21
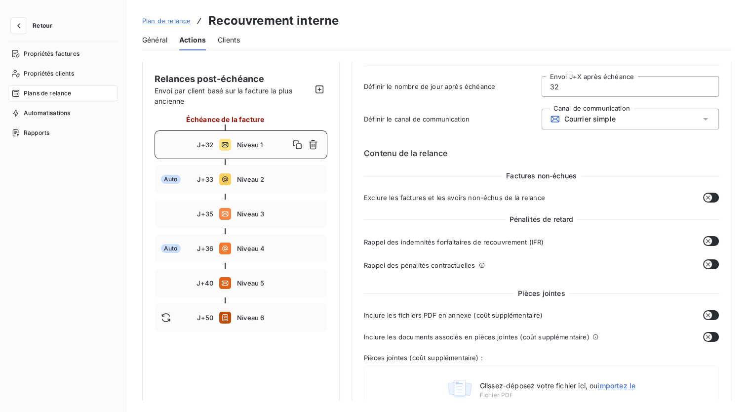
scroll to position [0, 0]
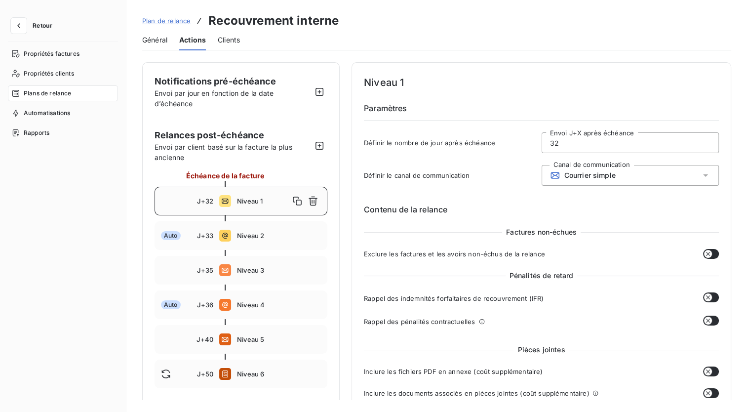
click at [166, 19] on span "Plan de relance" at bounding box center [166, 21] width 48 height 8
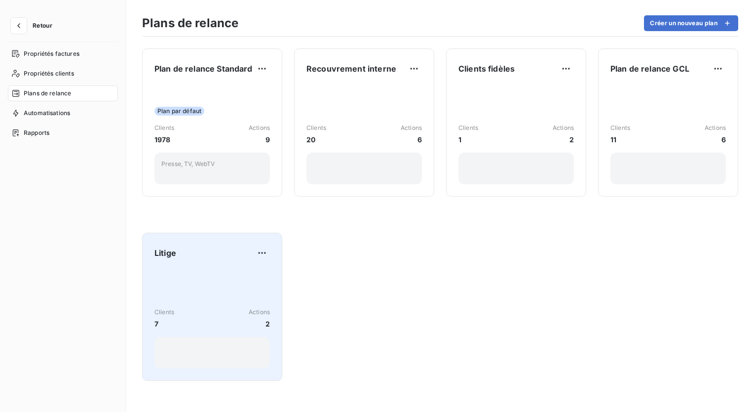
click at [202, 277] on div "Clients 7 Actions 2" at bounding box center [211, 318] width 115 height 100
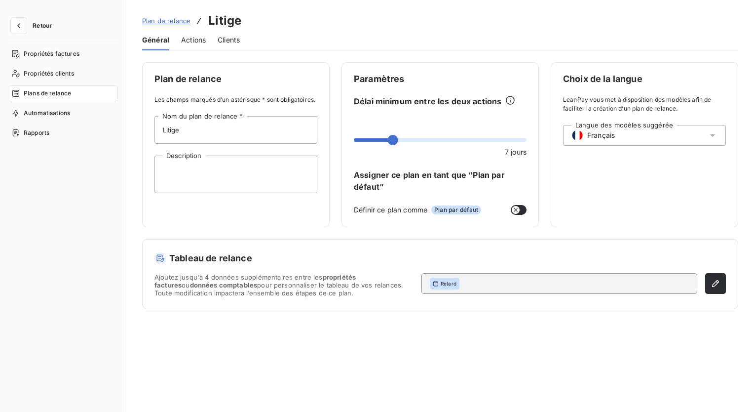
click at [195, 42] on span "Actions" at bounding box center [193, 40] width 25 height 10
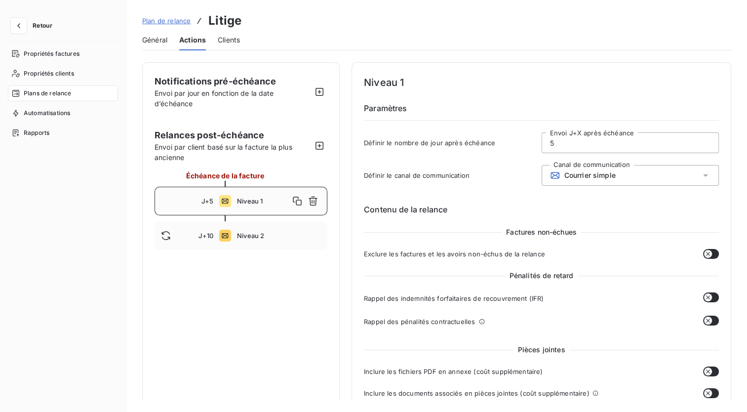
click at [158, 25] on link "Plan de relance" at bounding box center [166, 21] width 48 height 10
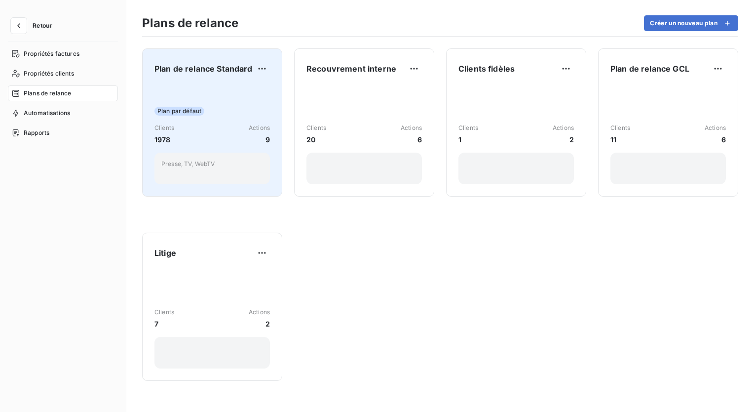
click at [202, 86] on div "Plan par défaut Clients 1978 Actions 9 Presse, TV, WebTV" at bounding box center [211, 134] width 115 height 100
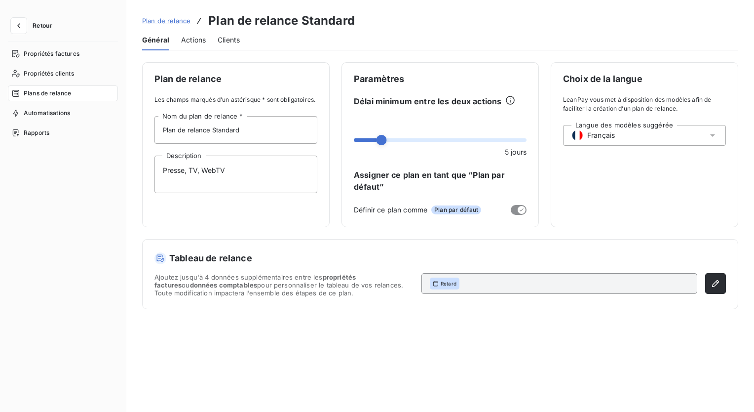
click at [190, 41] on span "Actions" at bounding box center [193, 40] width 25 height 10
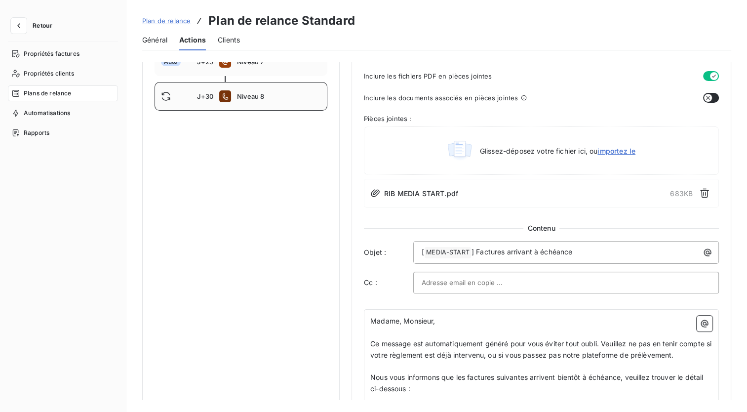
click at [261, 98] on span "Niveau 8" at bounding box center [279, 96] width 84 height 8
type input "30"
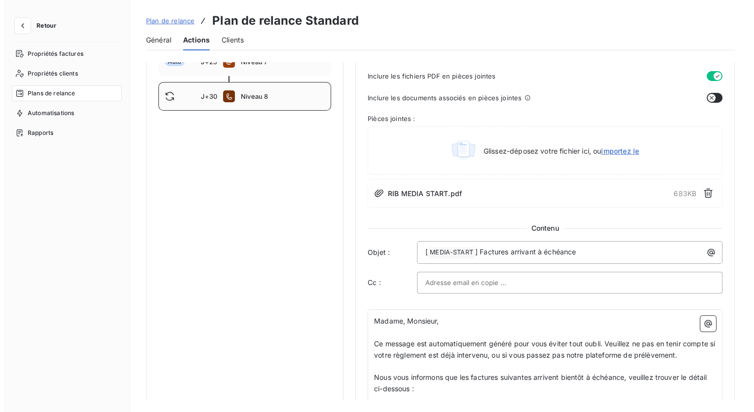
scroll to position [97, 0]
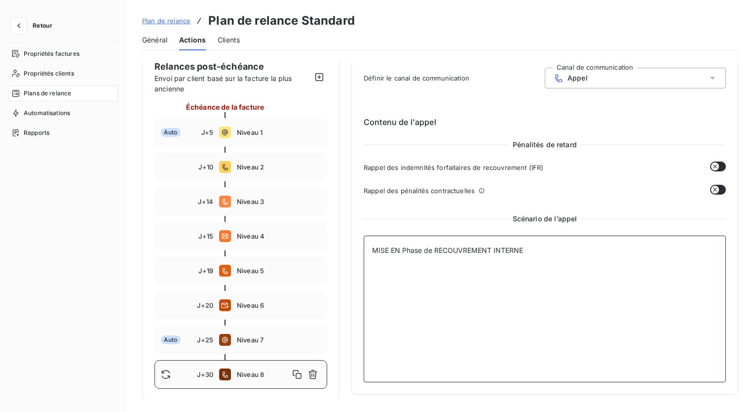
click at [515, 256] on textarea "MISE EN Phase de RECOUVREMENT INTERNE" at bounding box center [545, 308] width 362 height 147
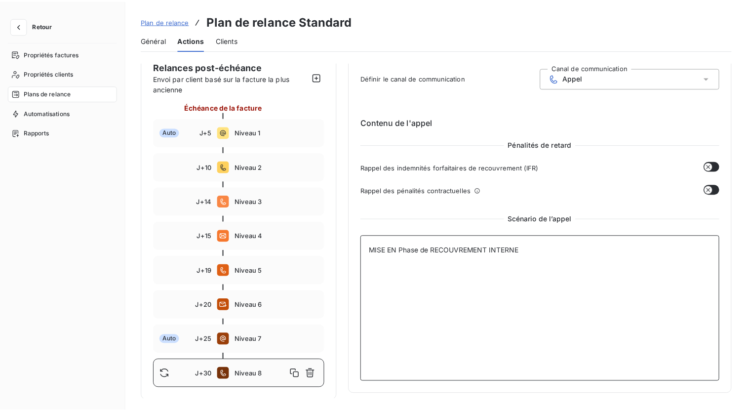
scroll to position [0, 0]
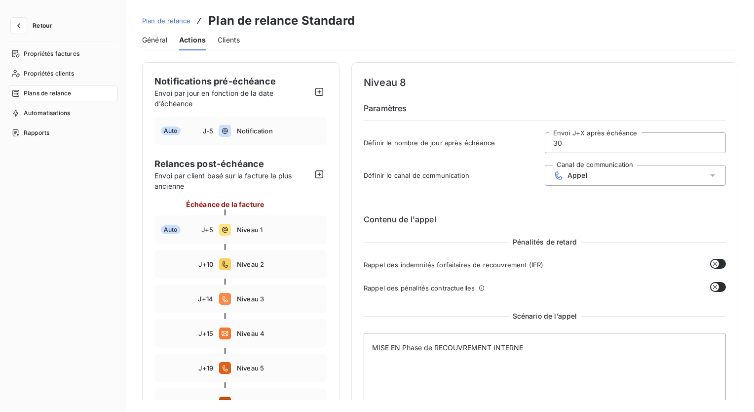
click at [580, 171] on span "Appel" at bounding box center [577, 175] width 20 height 8
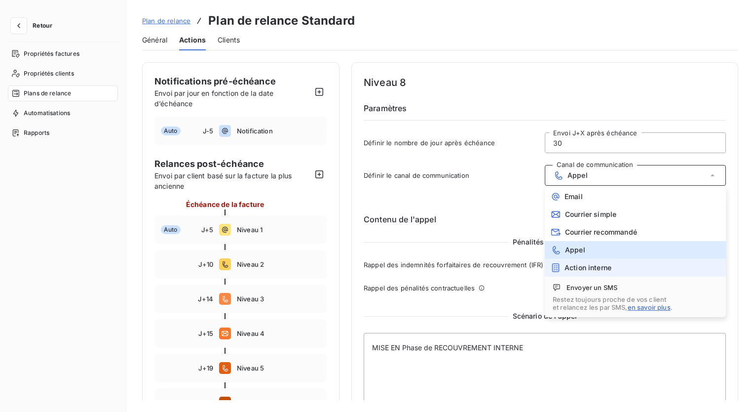
click at [580, 271] on span "Action interne" at bounding box center [587, 267] width 47 height 8
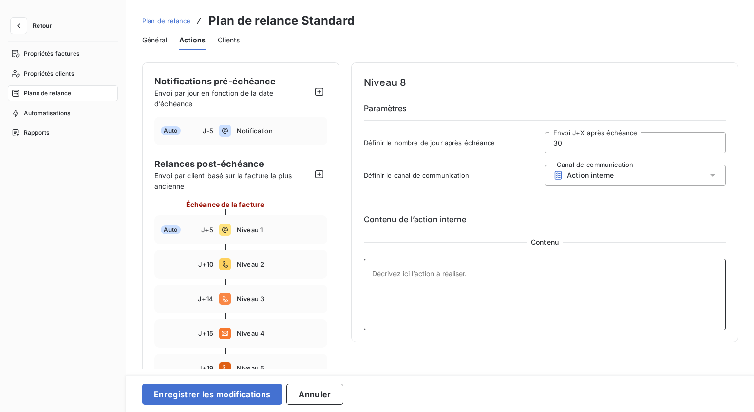
click at [503, 301] on textarea at bounding box center [545, 294] width 362 height 71
paste textarea "MISE EN Phase de RECOUVREMENT INTERNE"
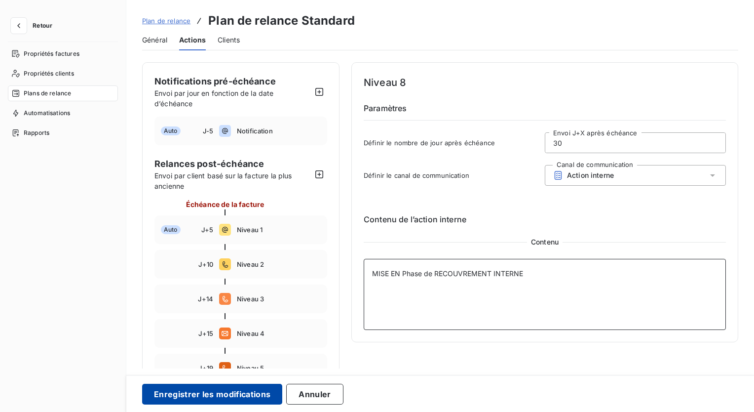
type textarea "MISE EN Phase de RECOUVREMENT INTERNE"
click at [207, 386] on button "Enregistrer les modifications" at bounding box center [212, 393] width 140 height 21
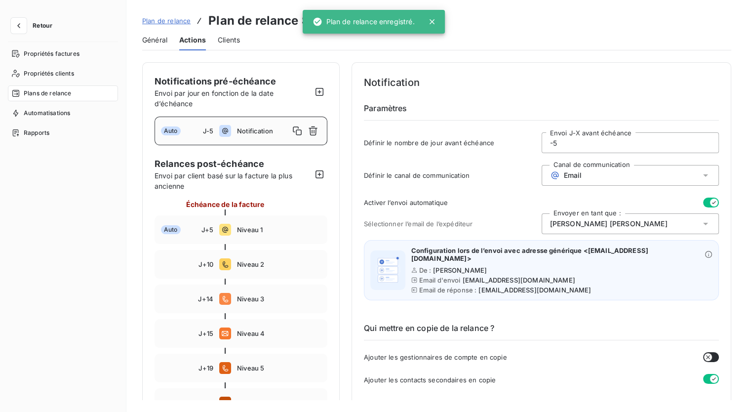
click at [162, 38] on span "Général" at bounding box center [154, 40] width 25 height 10
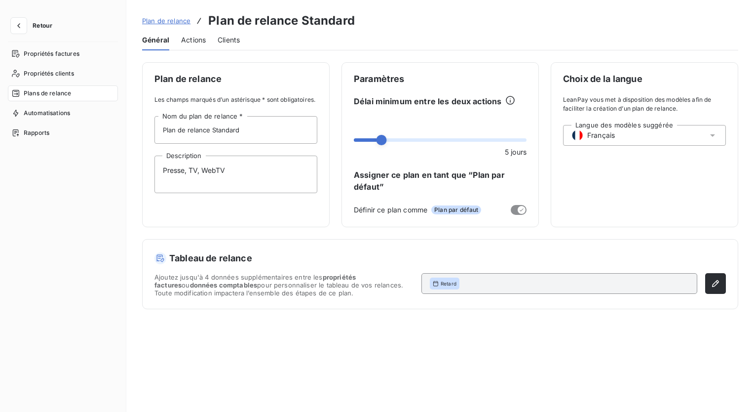
click at [157, 26] on div "Plan de relance Plan de relance Standard" at bounding box center [248, 21] width 213 height 18
click at [161, 23] on span "Plan de relance" at bounding box center [166, 21] width 48 height 8
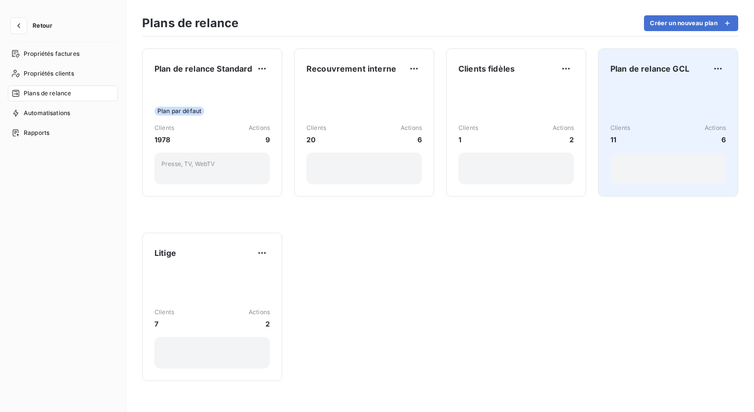
click at [648, 98] on div "Clients 11 Actions 6" at bounding box center [667, 134] width 115 height 100
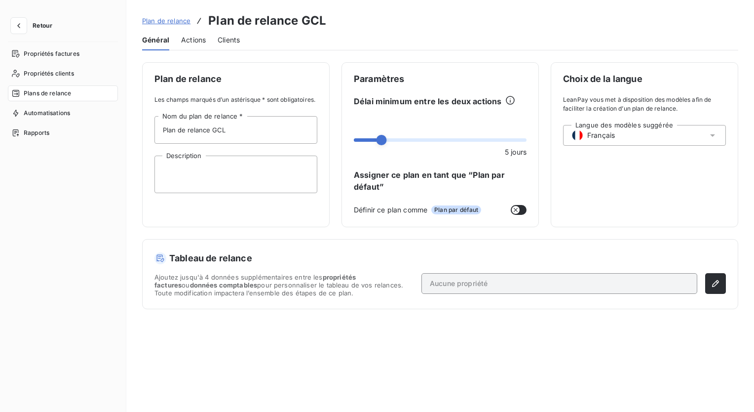
click at [198, 33] on div "Actions" at bounding box center [193, 40] width 25 height 21
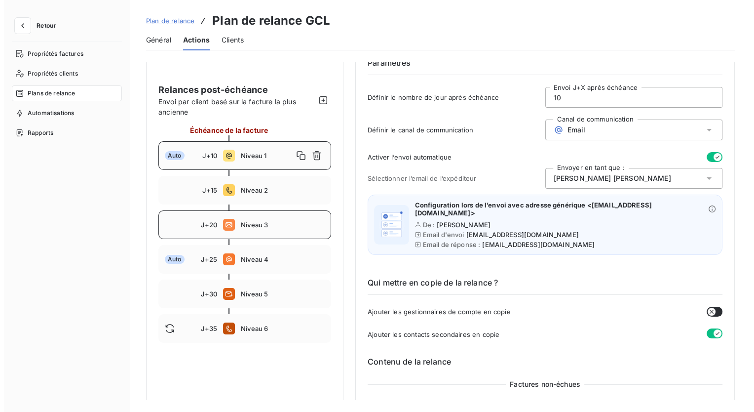
scroll to position [45, 0]
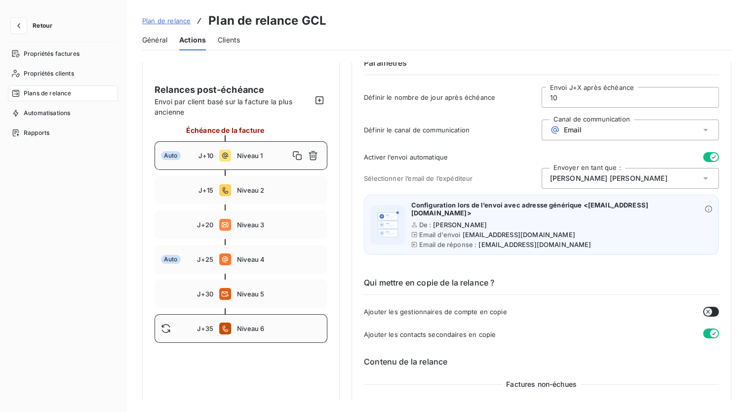
click at [276, 331] on span "Niveau 6" at bounding box center [279, 328] width 84 height 8
type input "35"
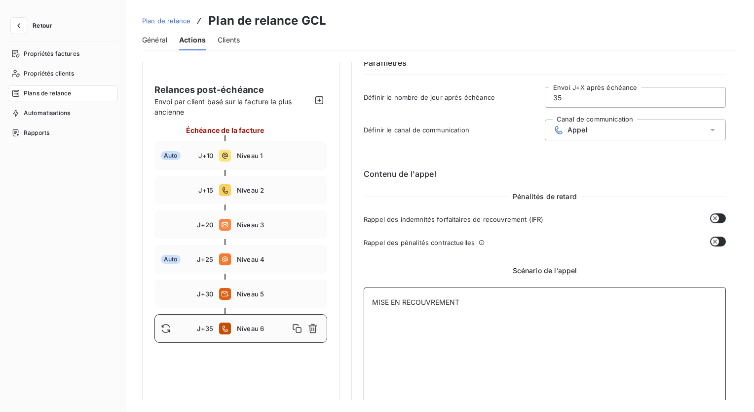
click at [411, 304] on textarea "MISE EN RECOUVREMENT" at bounding box center [545, 360] width 362 height 147
click at [423, 307] on textarea "MISE EN RECOUVREMENT" at bounding box center [545, 360] width 362 height 147
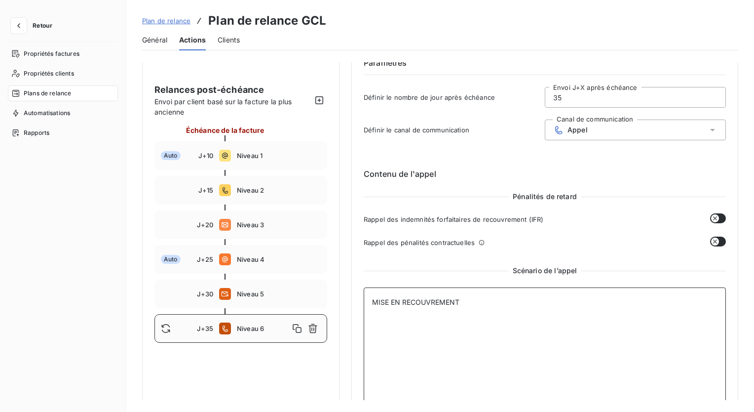
click at [423, 307] on textarea "MISE EN RECOUVREMENT" at bounding box center [545, 360] width 362 height 147
paste textarea "Phase de RECOUVREMENT INTERNE"
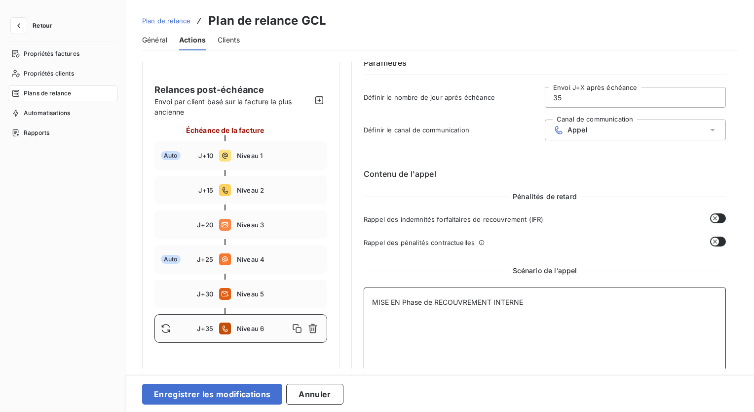
type textarea "MISE EN Phase de RECOUVREMENT INTERNE"
click at [597, 134] on div "Appel" at bounding box center [635, 129] width 181 height 21
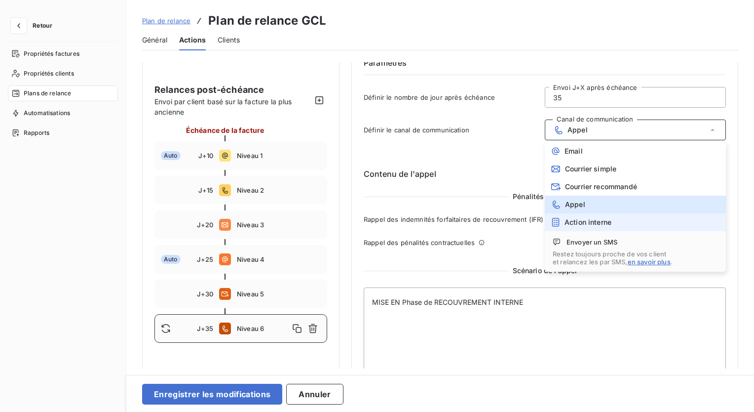
click at [571, 224] on span "Action interne" at bounding box center [587, 222] width 47 height 8
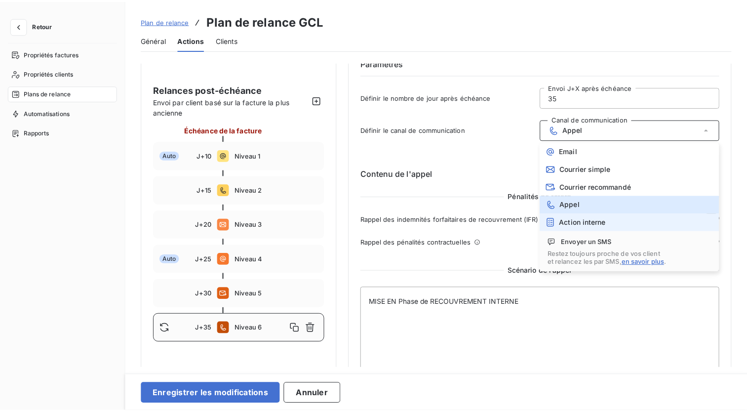
scroll to position [32, 0]
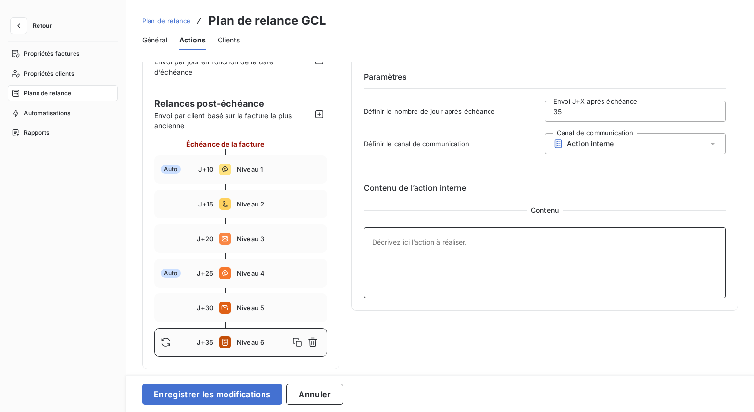
click at [427, 266] on textarea at bounding box center [545, 262] width 362 height 71
paste textarea "MISE EN Phase de RECOUVREMENT INTERNE"
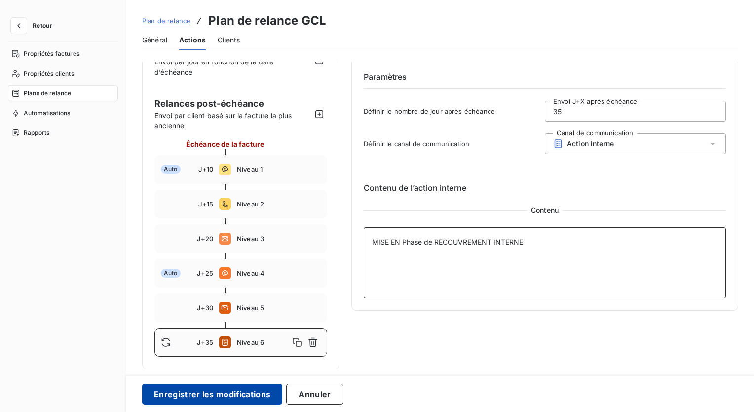
type textarea "MISE EN Phase de RECOUVREMENT INTERNE"
click at [217, 388] on button "Enregistrer les modifications" at bounding box center [212, 393] width 140 height 21
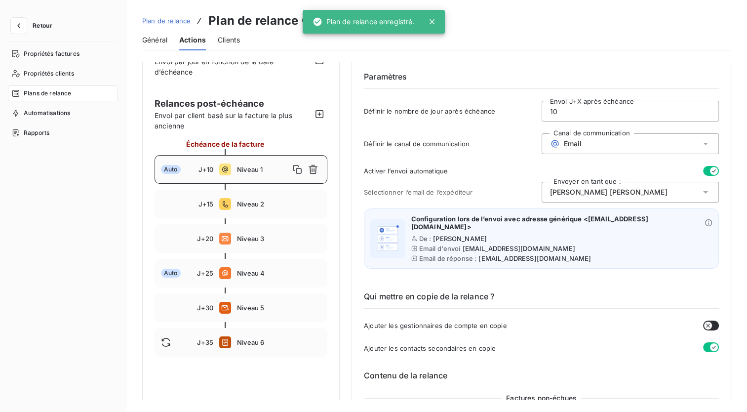
click at [162, 19] on span "Plan de relance" at bounding box center [166, 21] width 48 height 8
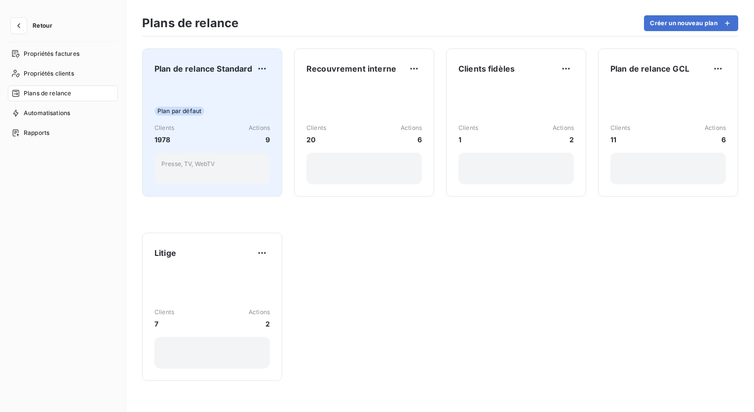
click at [205, 80] on div "Plan de relance Standard Plan par défaut Clients 1978 Actions 9 Presse, TV, Web…" at bounding box center [211, 122] width 115 height 123
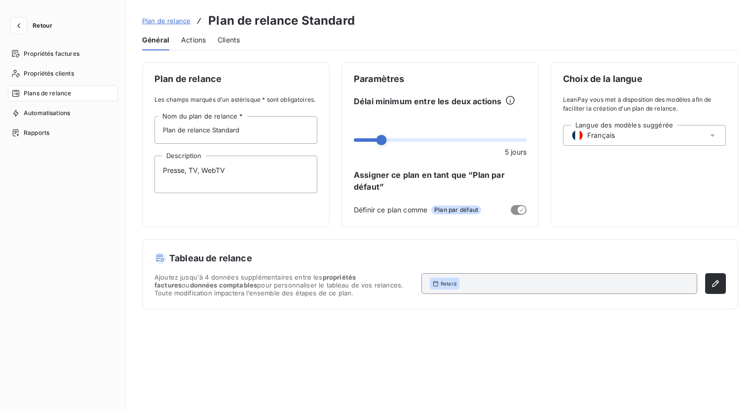
click at [191, 38] on span "Actions" at bounding box center [193, 40] width 25 height 10
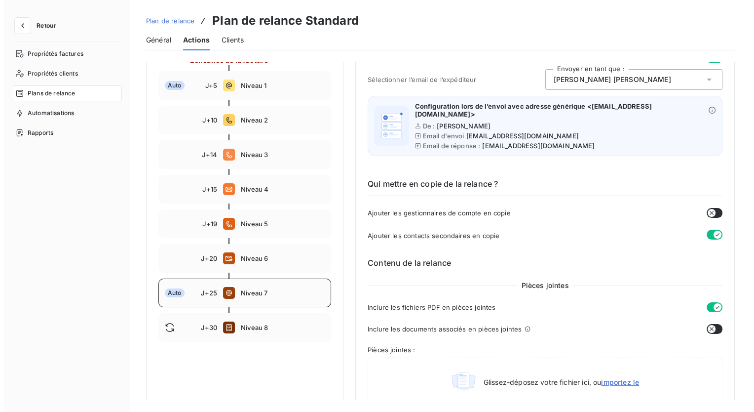
scroll to position [143, 0]
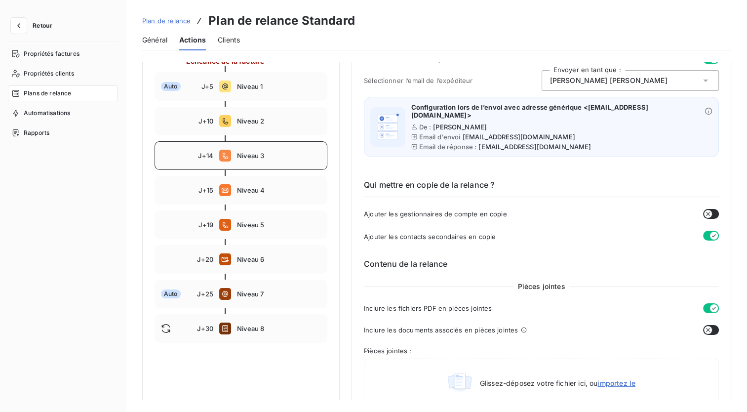
click at [268, 146] on div "J+14 Niveau 3" at bounding box center [240, 155] width 173 height 29
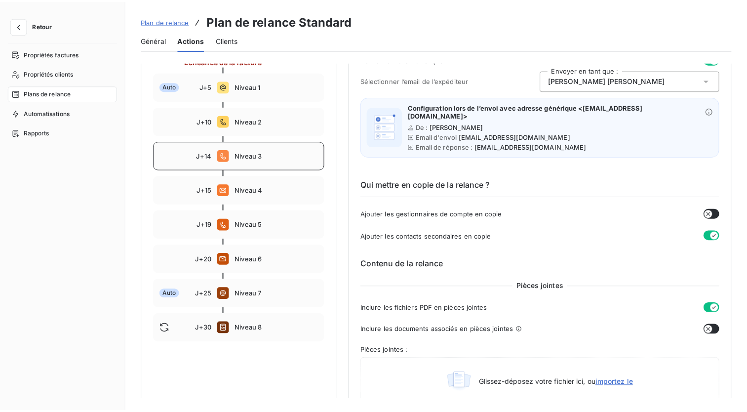
scroll to position [97, 0]
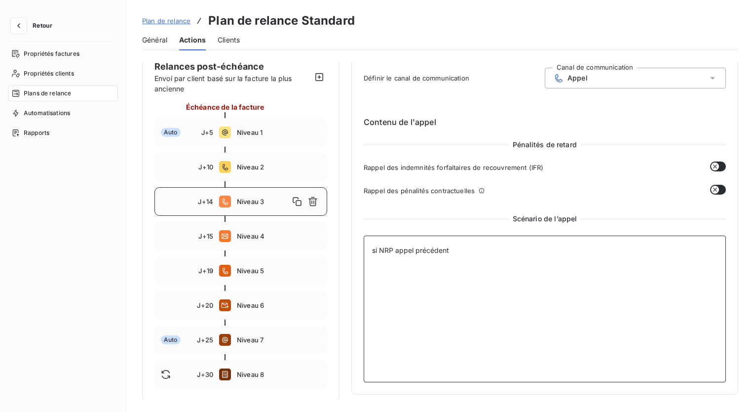
click at [448, 251] on textarea "si NRP appel précédent" at bounding box center [545, 308] width 362 height 147
click at [272, 229] on div "J+15 Niveau 4" at bounding box center [240, 236] width 173 height 29
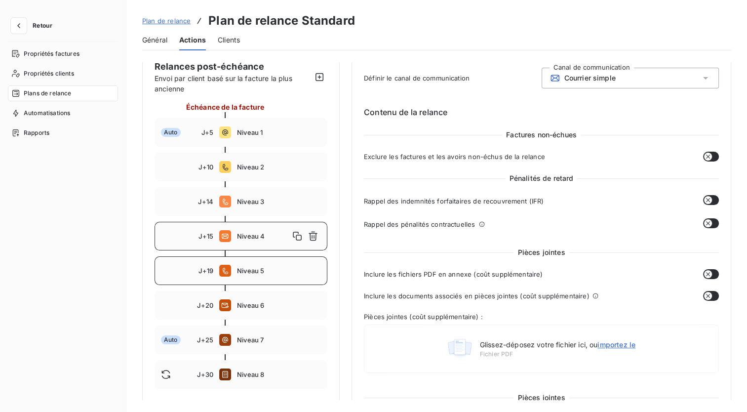
click at [257, 271] on span "Niveau 5" at bounding box center [279, 270] width 84 height 8
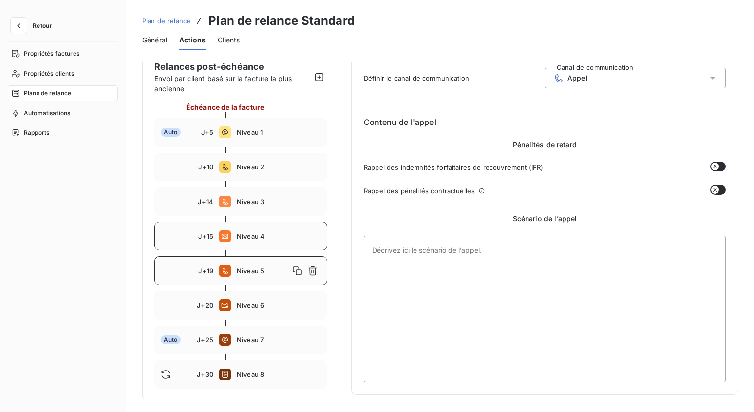
click at [263, 240] on div "J+15 Niveau 4" at bounding box center [240, 236] width 173 height 29
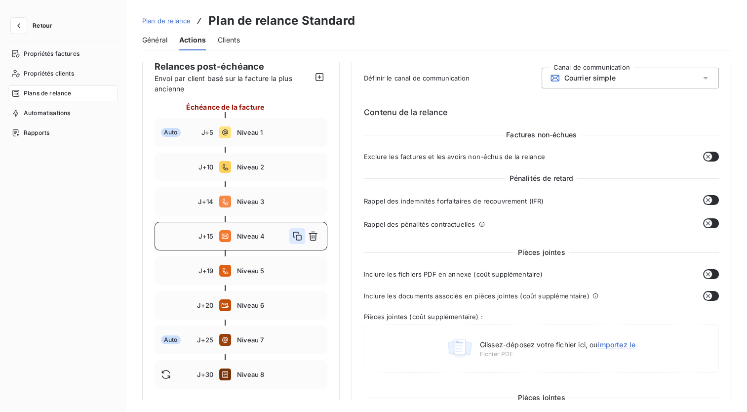
click at [300, 234] on icon "button" at bounding box center [297, 235] width 9 height 9
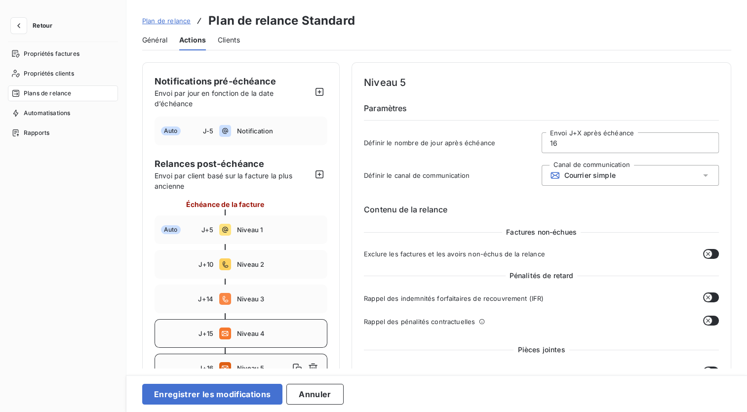
scroll to position [0, 0]
click at [578, 140] on input "16" at bounding box center [630, 143] width 177 height 20
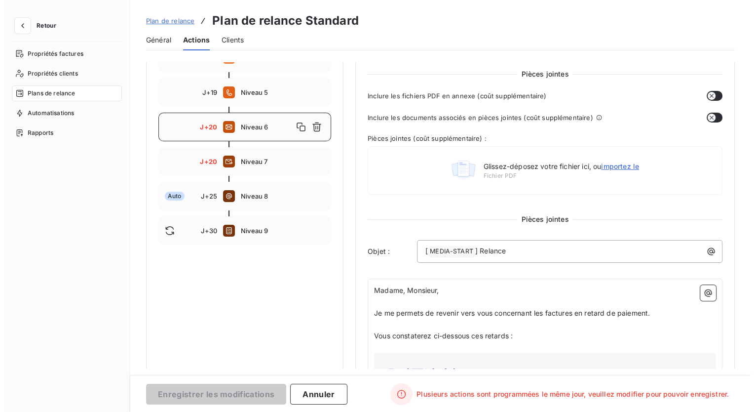
scroll to position [219, 0]
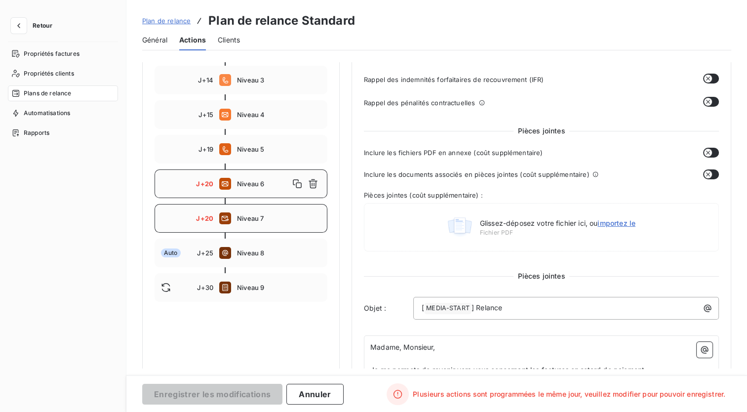
type input "20"
click at [301, 218] on span "Niveau 7" at bounding box center [279, 218] width 84 height 8
click at [312, 218] on icon "button" at bounding box center [312, 218] width 9 height 9
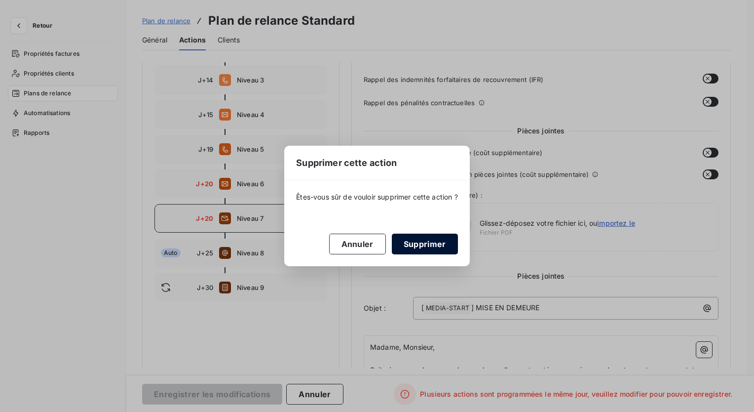
click at [443, 244] on button "Supprimer" at bounding box center [425, 243] width 66 height 21
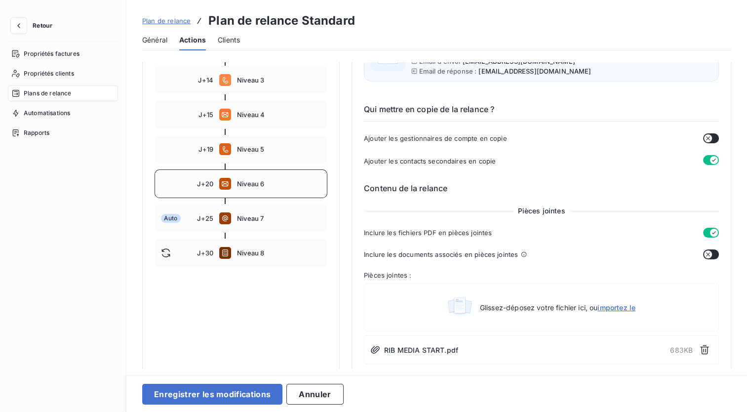
click at [266, 173] on div "J+20 Niveau 6" at bounding box center [240, 183] width 173 height 29
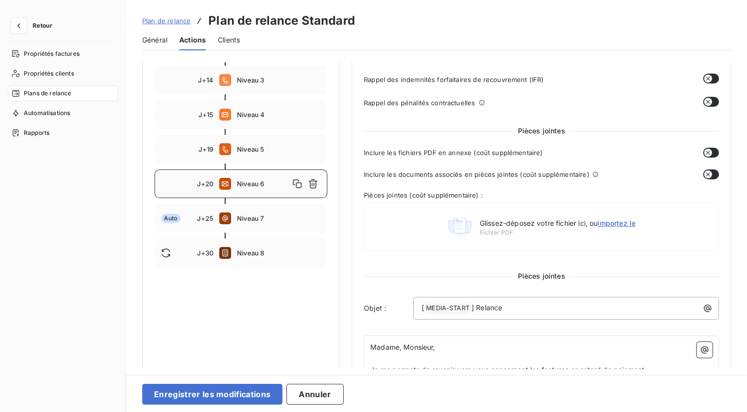
type input "20"
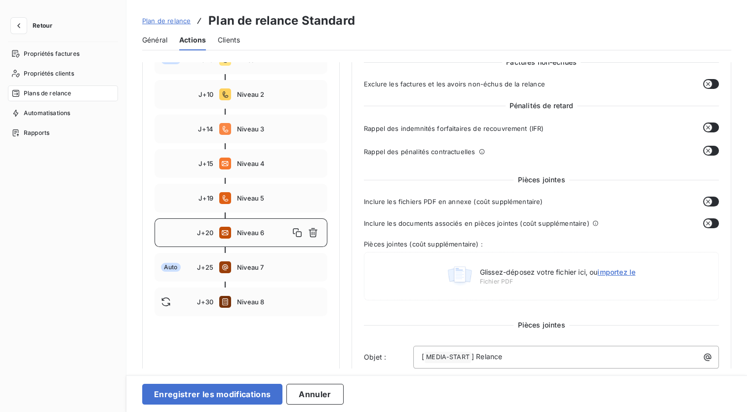
scroll to position [169, 0]
click at [207, 395] on button "Enregistrer les modifications" at bounding box center [212, 393] width 140 height 21
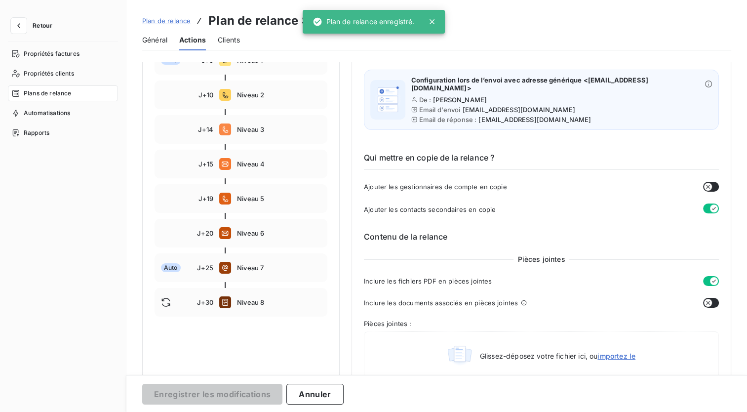
scroll to position [129, 0]
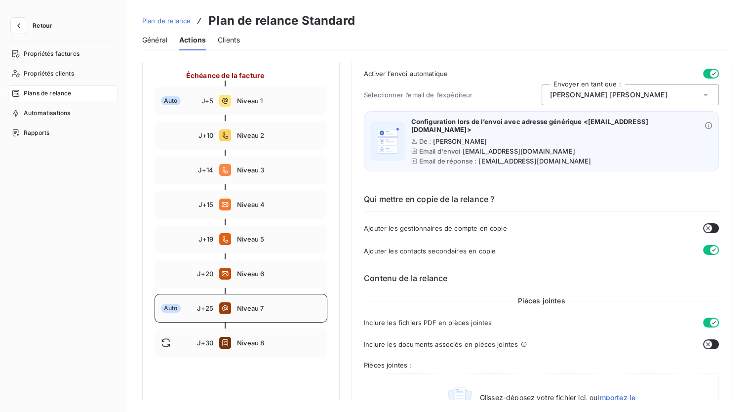
click at [276, 310] on span "Niveau 7" at bounding box center [279, 308] width 84 height 8
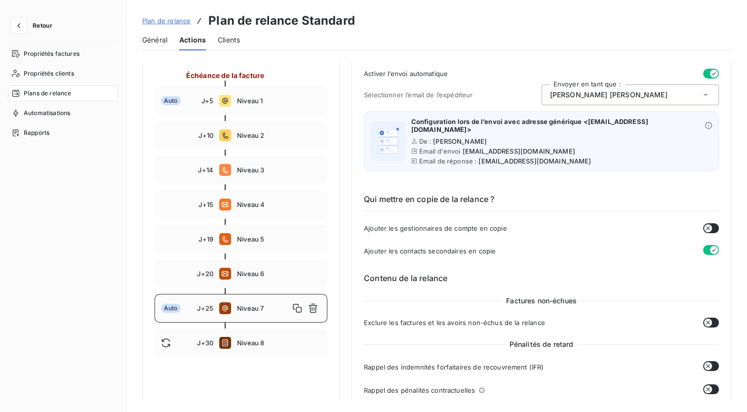
type input "25"
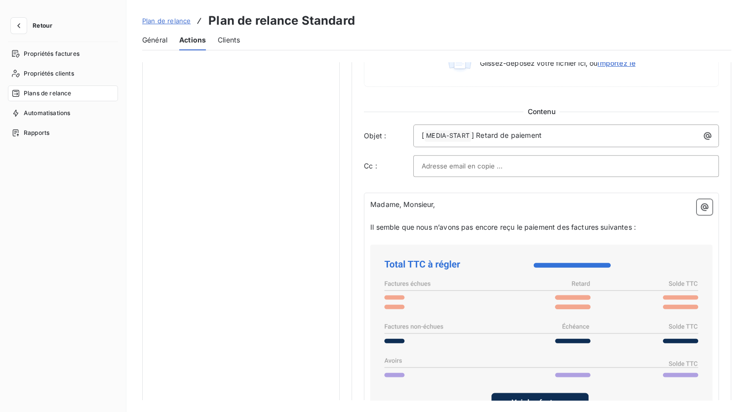
scroll to position [589, 0]
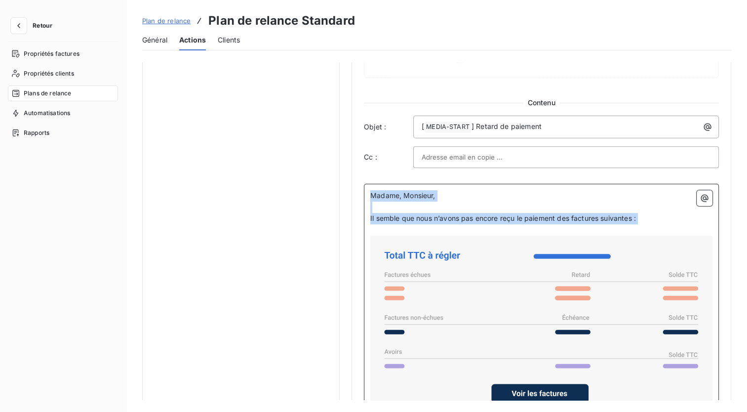
drag, startPoint x: 647, startPoint y: 215, endPoint x: 349, endPoint y: 169, distance: 301.6
click at [349, 169] on div "Notifications pré-échéance Envoi par jour en fonction de la date d’échéance Aut…" at bounding box center [436, 51] width 589 height 1156
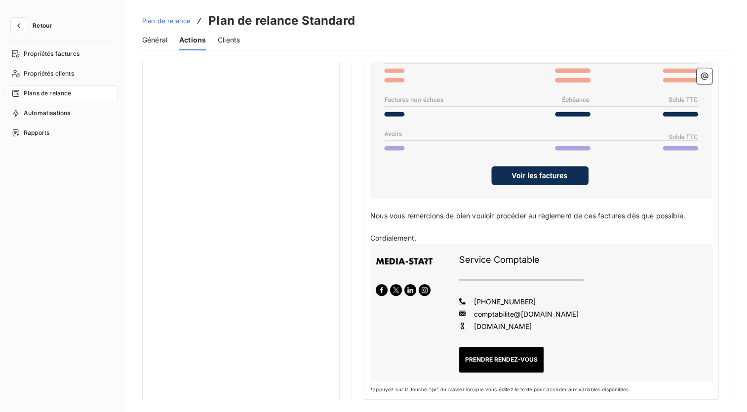
scroll to position [806, 0]
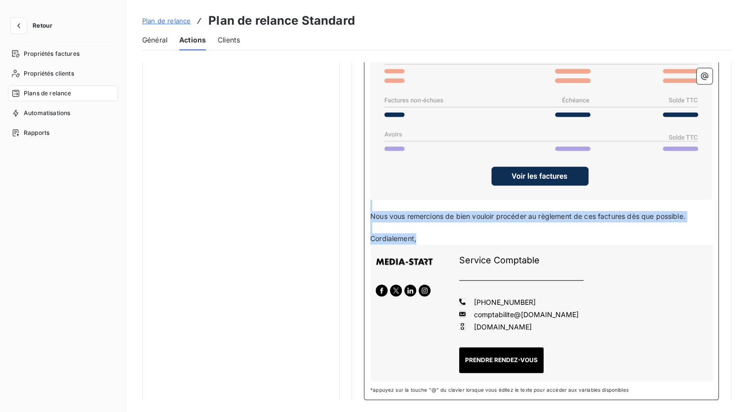
drag, startPoint x: 427, startPoint y: 227, endPoint x: 352, endPoint y: 198, distance: 80.5
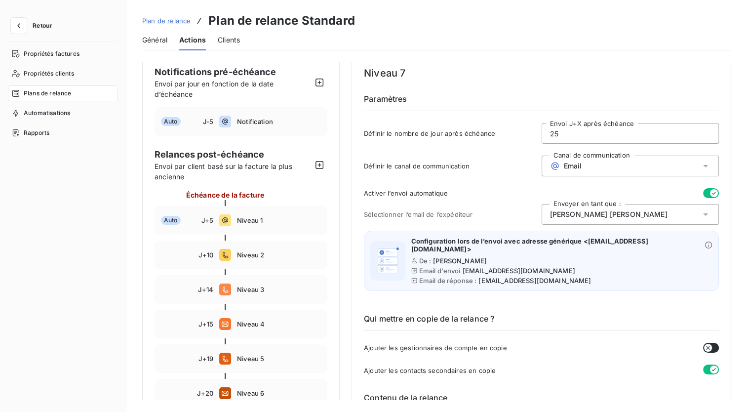
scroll to position [0, 0]
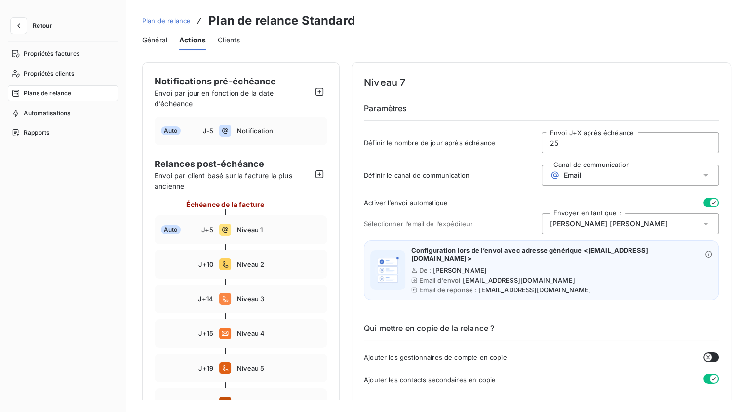
click at [176, 23] on span "Plan de relance" at bounding box center [166, 21] width 48 height 8
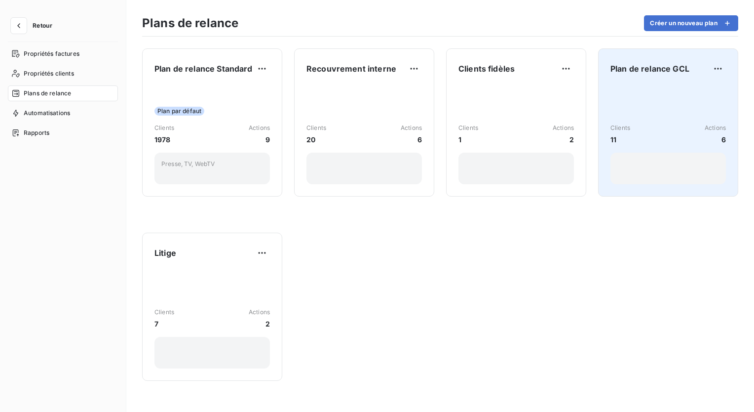
click at [632, 87] on div "Clients 11 Actions 6" at bounding box center [667, 134] width 115 height 100
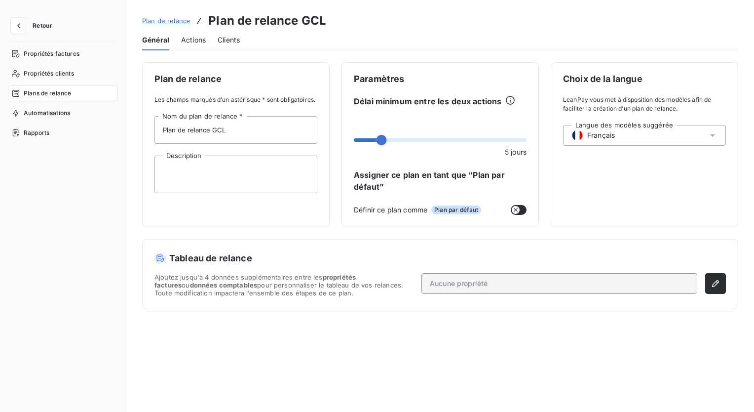
click at [184, 42] on span "Actions" at bounding box center [193, 40] width 25 height 10
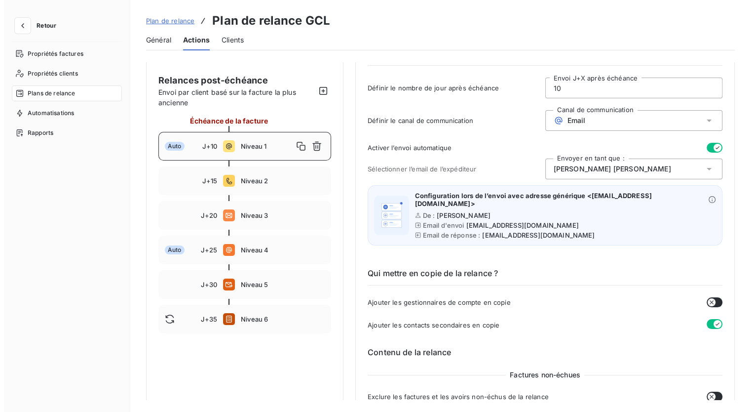
scroll to position [55, 0]
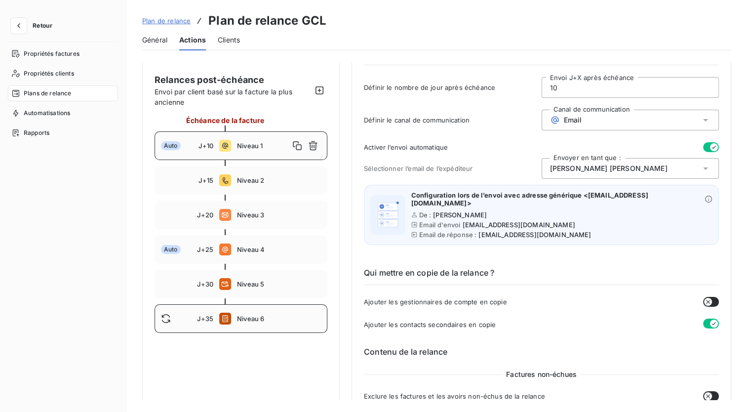
click at [278, 321] on span "Niveau 6" at bounding box center [279, 318] width 84 height 8
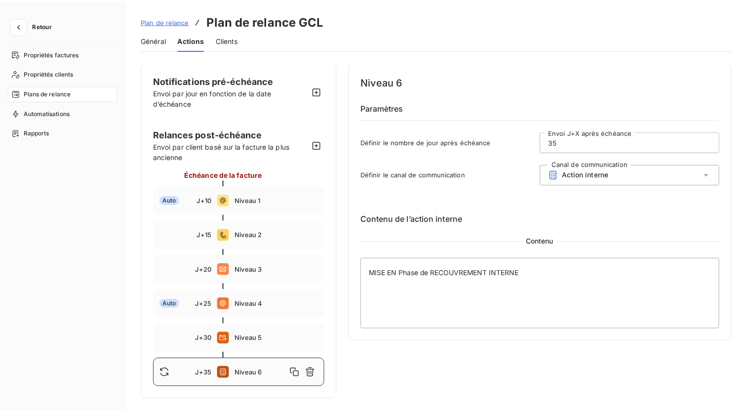
scroll to position [0, 0]
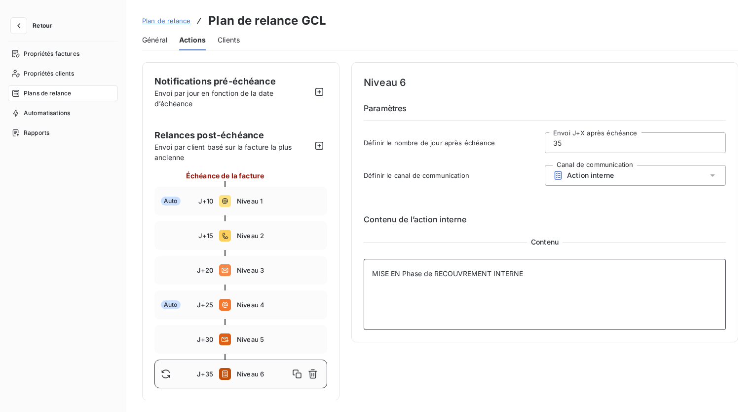
click at [411, 289] on textarea "MISE EN Phase de RECOUVREMENT INTERNE" at bounding box center [545, 294] width 362 height 71
click at [250, 335] on span "Niveau 5" at bounding box center [279, 339] width 84 height 8
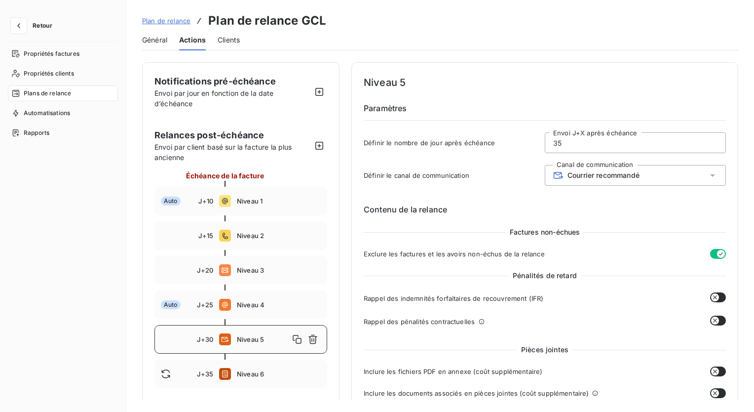
type input "30"
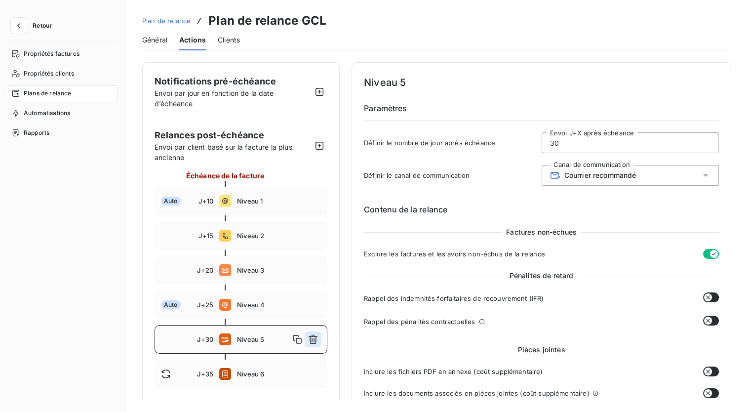
click at [314, 337] on icon "button" at bounding box center [313, 339] width 10 height 10
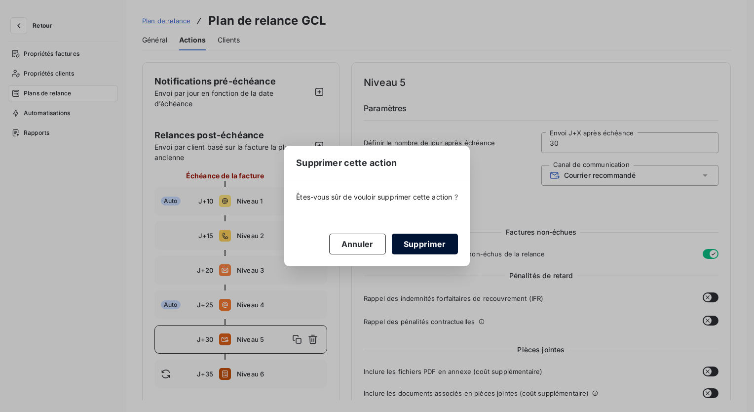
click at [419, 238] on button "Supprimer" at bounding box center [425, 243] width 66 height 21
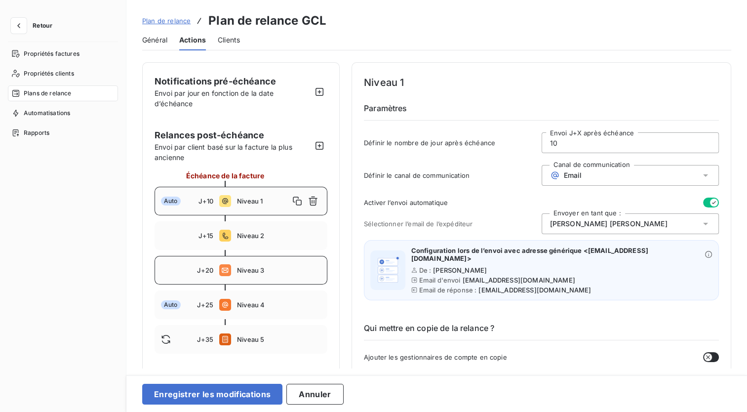
click at [277, 277] on div "J+20 Niveau 3" at bounding box center [240, 270] width 173 height 29
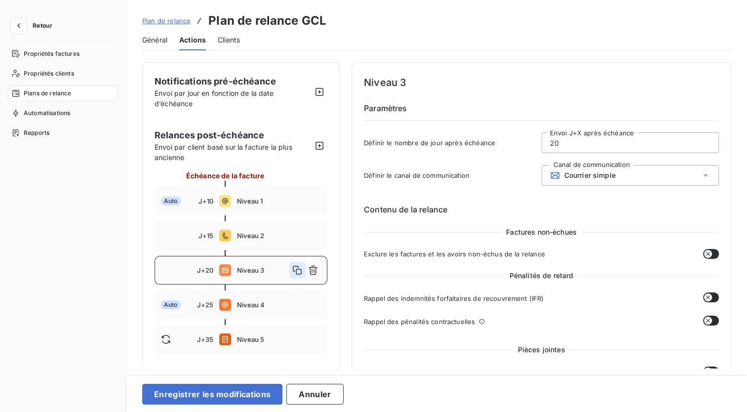
click at [300, 267] on icon "button" at bounding box center [297, 270] width 10 height 10
click at [593, 140] on input "21" at bounding box center [630, 143] width 177 height 20
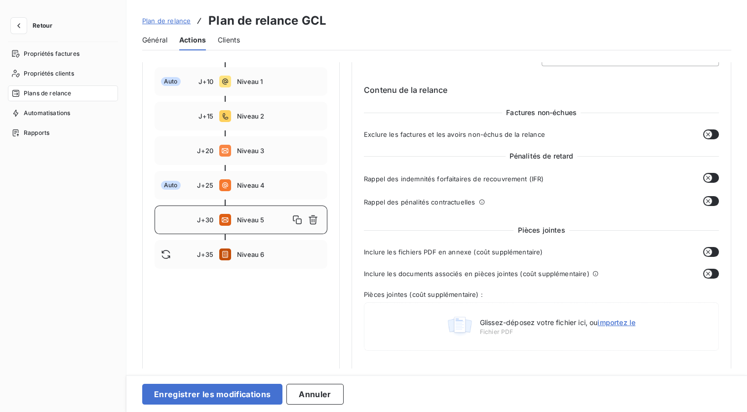
scroll to position [125, 0]
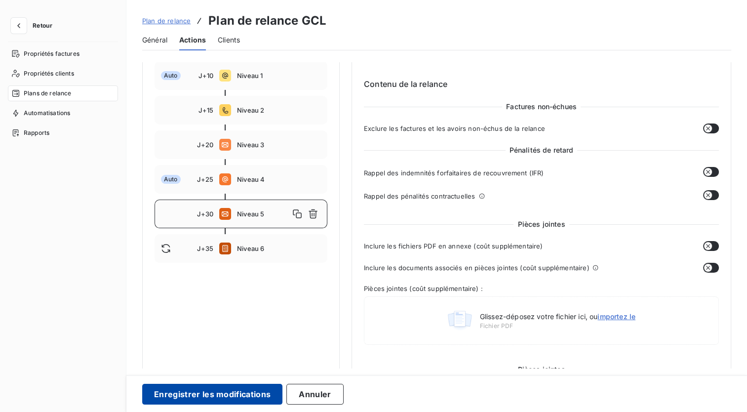
type input "30"
click at [214, 395] on button "Enregistrer les modifications" at bounding box center [212, 393] width 140 height 21
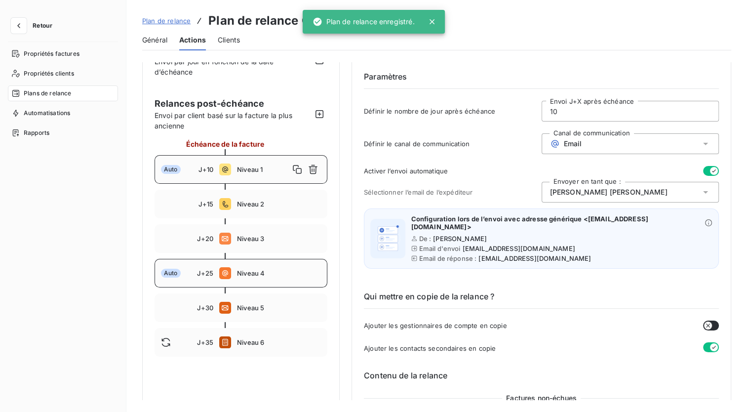
scroll to position [68, 0]
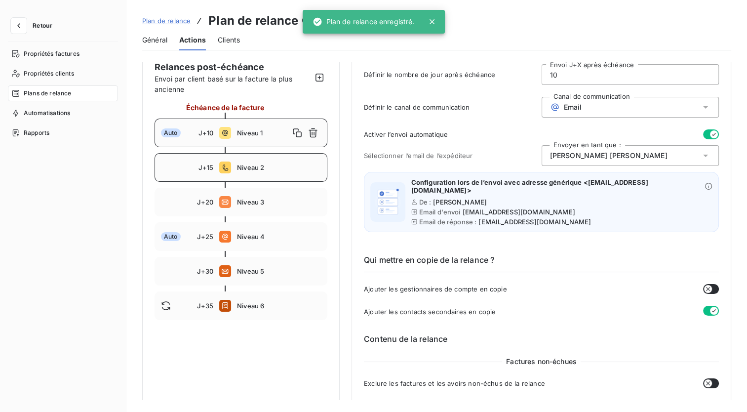
click at [257, 163] on span "Niveau 2" at bounding box center [279, 167] width 84 height 8
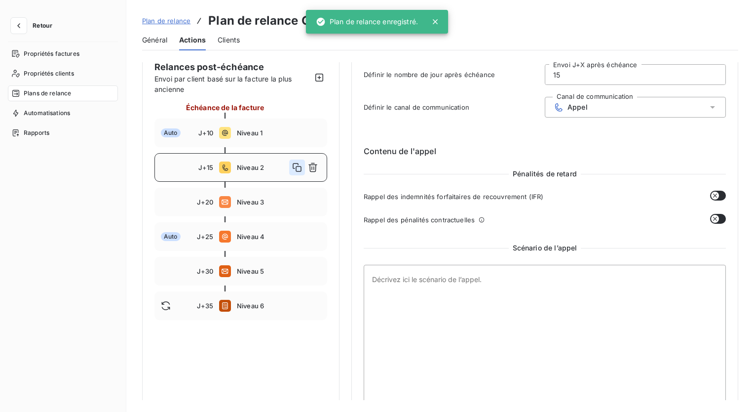
click at [295, 167] on icon "button" at bounding box center [297, 167] width 10 height 10
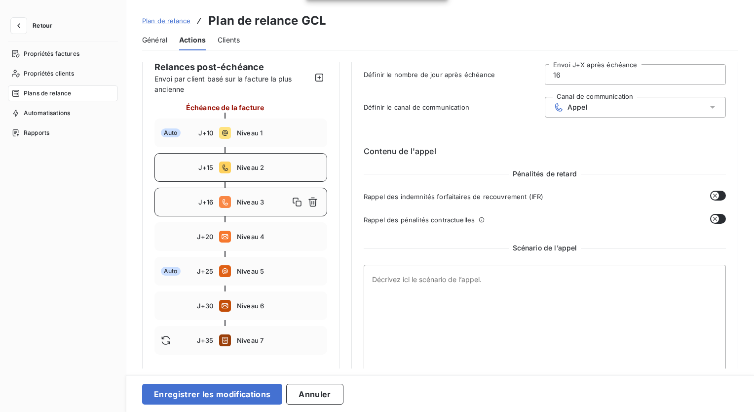
click at [599, 72] on input "16" at bounding box center [635, 75] width 180 height 20
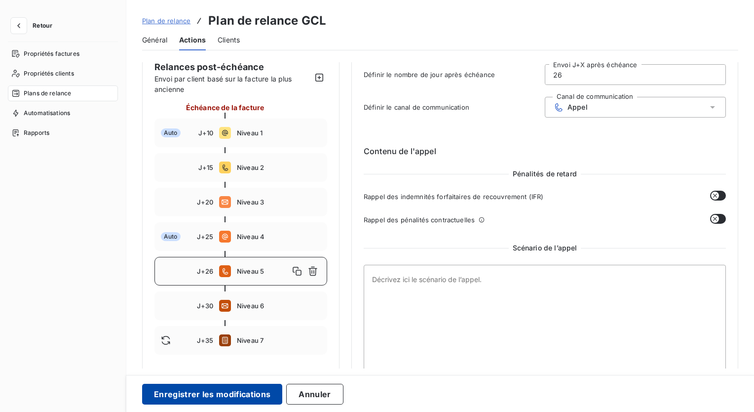
type input "26"
click at [197, 394] on button "Enregistrer les modifications" at bounding box center [212, 393] width 140 height 21
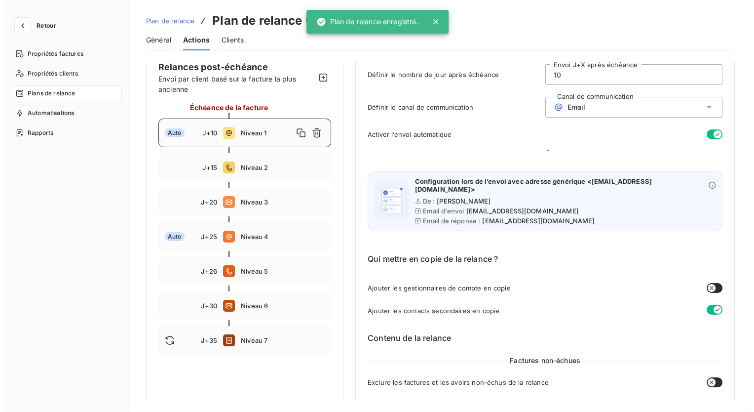
scroll to position [66, 0]
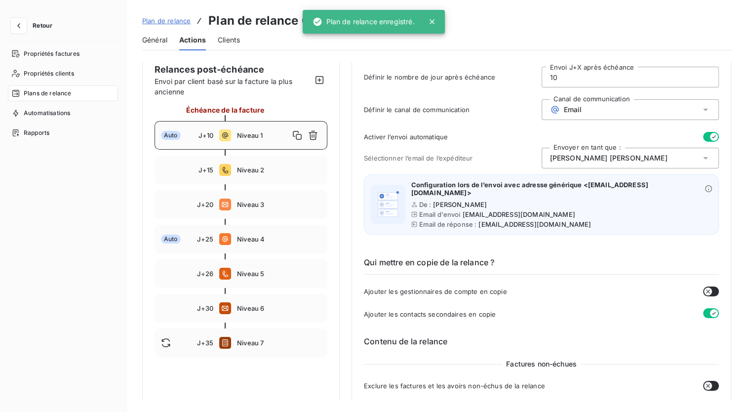
click at [159, 44] on span "Général" at bounding box center [154, 40] width 25 height 10
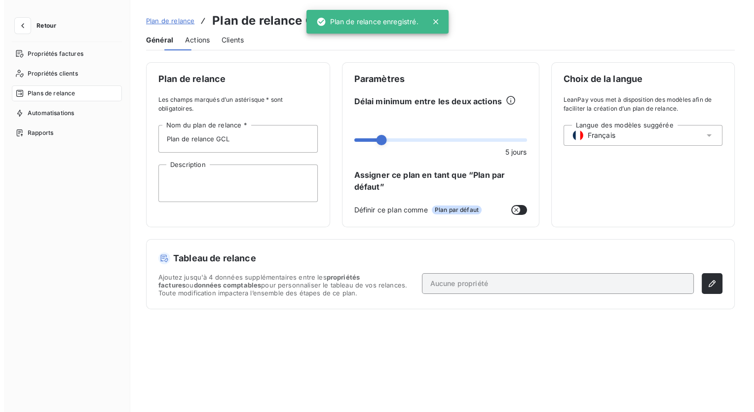
scroll to position [0, 0]
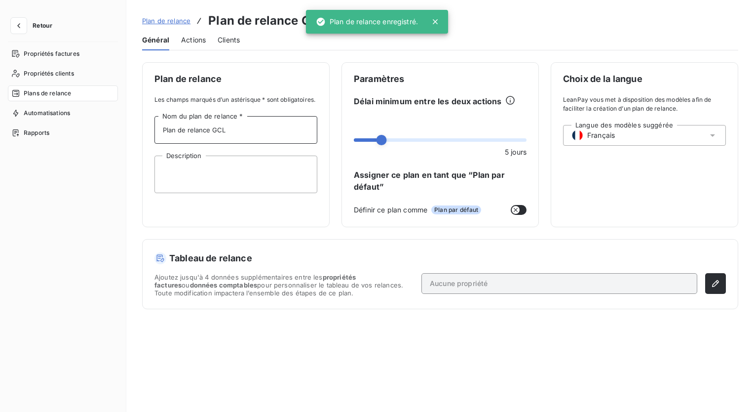
click at [242, 139] on input "Plan de relance GCL" at bounding box center [235, 130] width 163 height 28
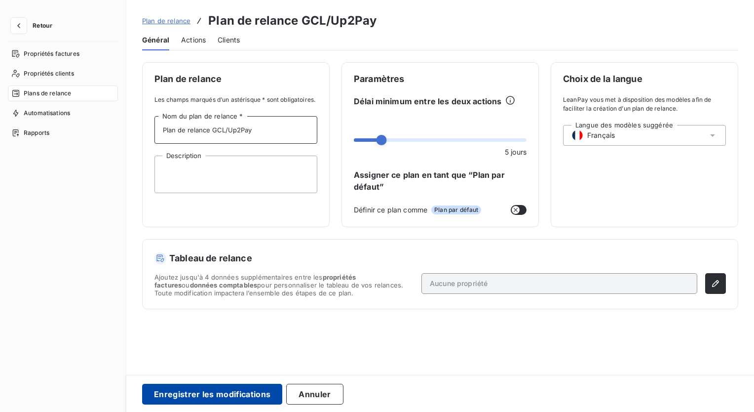
type input "Plan de relance GCL/Up2Pay"
click at [188, 394] on button "Enregistrer les modifications" at bounding box center [212, 393] width 140 height 21
